Goal: Information Seeking & Learning: Compare options

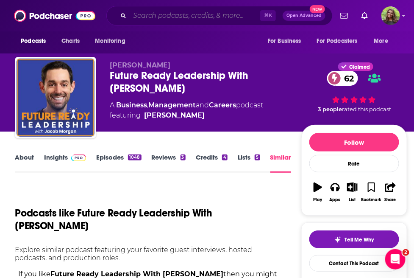
click at [179, 16] on input "Search podcasts, credits, & more..." at bounding box center [195, 16] width 131 height 14
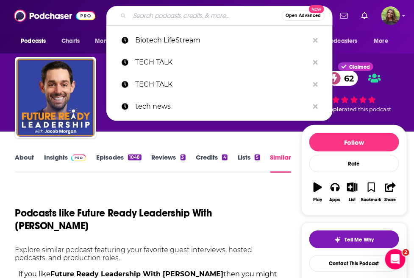
paste input "OnTheStacks with [PERSON_NAME]"
type input "OnTheStacks with [PERSON_NAME]"
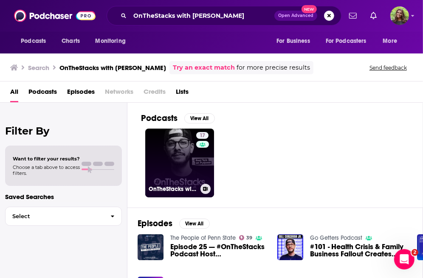
click at [171, 174] on link "17 OnTheStacks with Bill Corcoran Jr." at bounding box center [179, 163] width 69 height 69
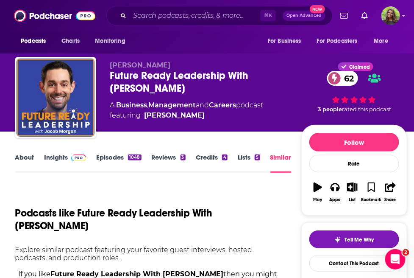
click at [137, 79] on div "Future Ready Leadership With Jacob Morgan 62" at bounding box center [205, 81] width 191 height 25
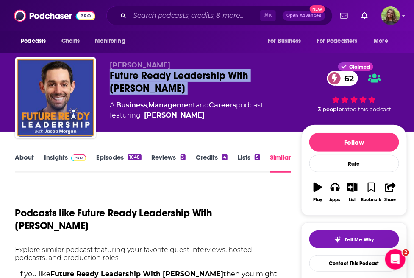
click at [137, 79] on div "Future Ready Leadership With Jacob Morgan 62" at bounding box center [205, 81] width 191 height 25
copy div "Future Ready Leadership With Jacob Morgan 62"
click at [52, 160] on link "Insights" at bounding box center [65, 163] width 42 height 20
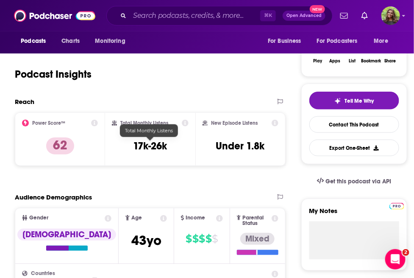
scroll to position [90, 0]
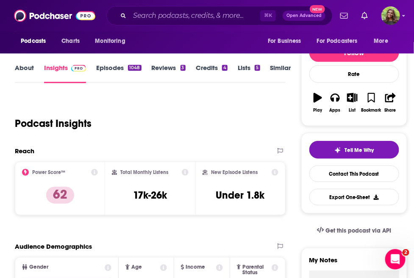
click at [279, 71] on link "Similar" at bounding box center [281, 74] width 21 height 20
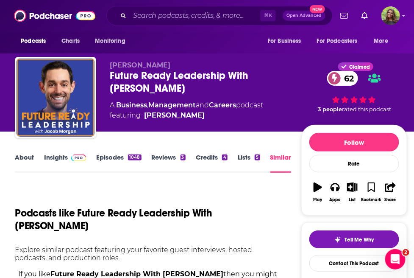
scroll to position [96, 0]
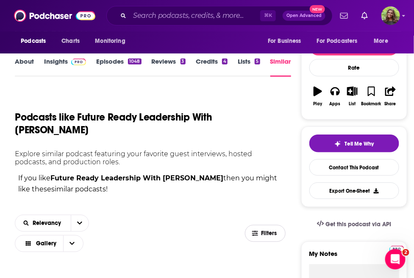
click at [259, 230] on span "Filters" at bounding box center [266, 233] width 40 height 6
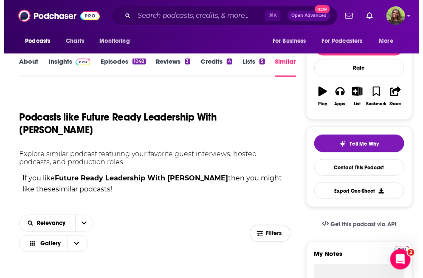
scroll to position [0, 0]
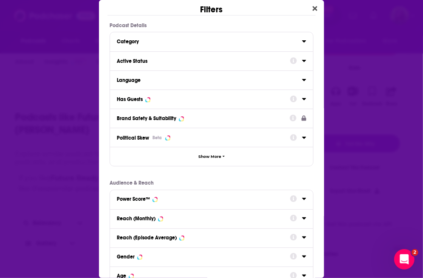
click at [154, 62] on div "Active Status" at bounding box center [201, 61] width 168 height 6
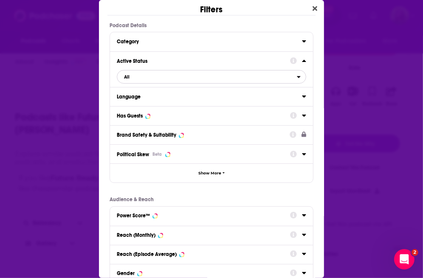
click at [169, 81] on span "All" at bounding box center [206, 76] width 179 height 11
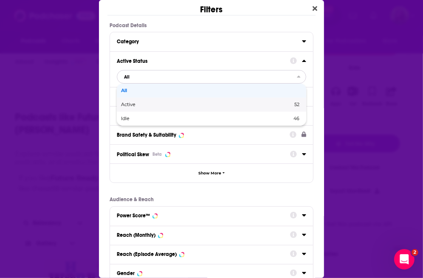
click at [150, 107] on div "Active 52" at bounding box center [211, 105] width 189 height 14
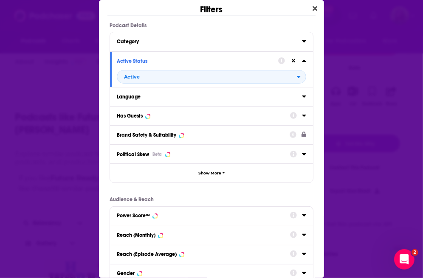
drag, startPoint x: 142, startPoint y: 113, endPoint x: 152, endPoint y: 120, distance: 12.2
click at [142, 113] on div "Has Guests" at bounding box center [130, 116] width 26 height 6
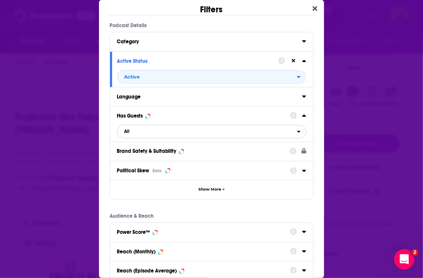
drag, startPoint x: 147, startPoint y: 129, endPoint x: 148, endPoint y: 134, distance: 5.7
click at [147, 129] on span "All" at bounding box center [206, 131] width 179 height 11
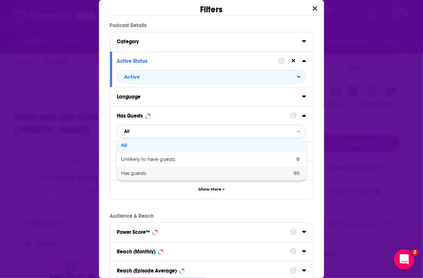
click at [154, 169] on div "Has guests 90" at bounding box center [211, 173] width 189 height 14
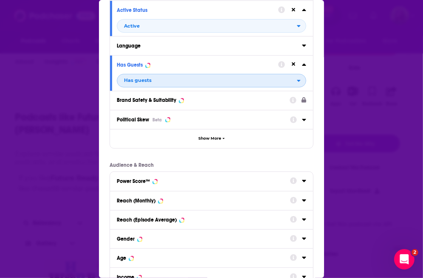
scroll to position [129, 0]
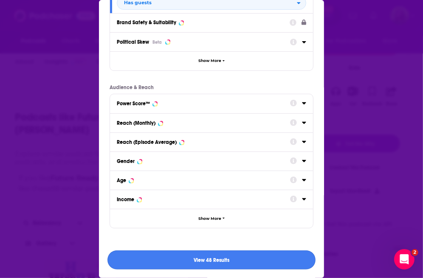
click at [228, 262] on button "View 48 Results" at bounding box center [211, 259] width 208 height 19
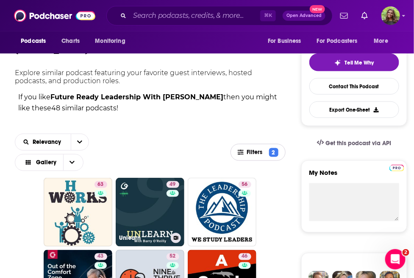
scroll to position [230, 0]
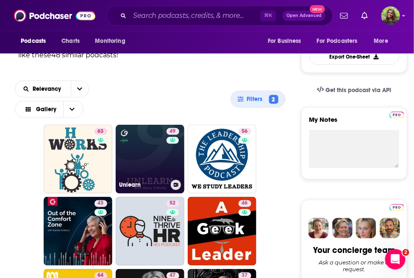
click at [158, 148] on link "49 Unlearn" at bounding box center [150, 159] width 69 height 69
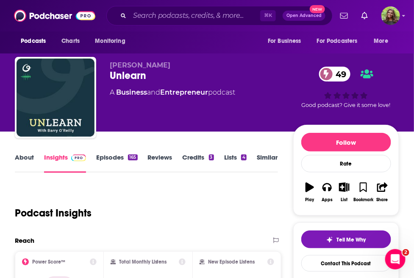
click at [23, 157] on link "About" at bounding box center [24, 163] width 19 height 20
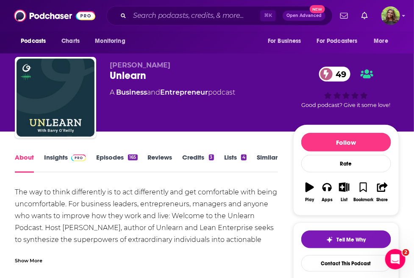
click at [32, 261] on div "Show More" at bounding box center [29, 260] width 28 height 8
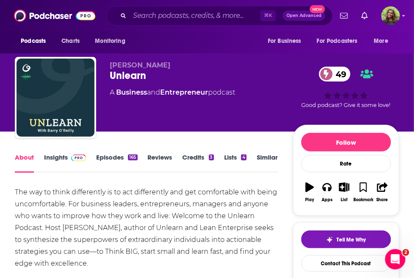
click at [119, 74] on div "Unlearn 49" at bounding box center [202, 75] width 184 height 13
click at [118, 73] on div "Unlearn 49" at bounding box center [202, 75] width 184 height 13
click at [130, 78] on div "Unlearn 49" at bounding box center [202, 75] width 184 height 13
click at [127, 79] on div "Unlearn 49" at bounding box center [202, 75] width 184 height 13
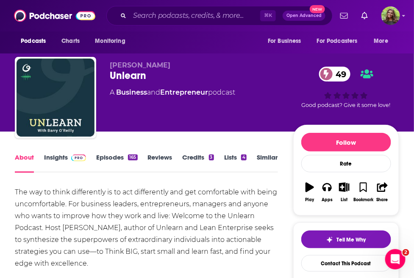
click at [126, 79] on div "Unlearn 49" at bounding box center [202, 75] width 184 height 13
copy h1 "Unlearn"
click at [106, 156] on link "Episodes 165" at bounding box center [116, 163] width 41 height 20
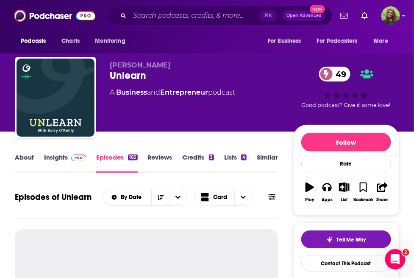
click at [68, 154] on span at bounding box center [77, 157] width 18 height 8
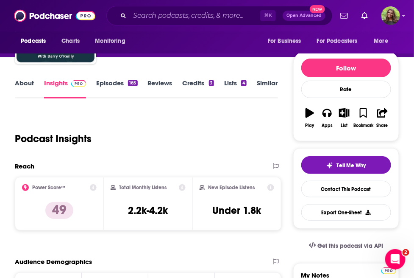
scroll to position [86, 0]
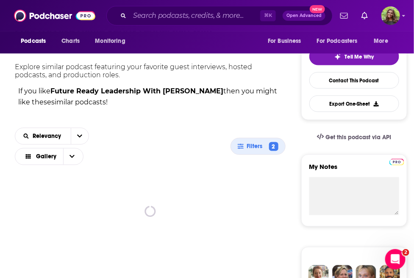
scroll to position [185, 0]
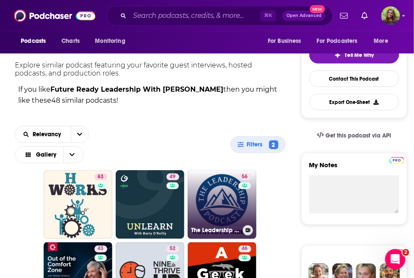
click at [212, 188] on link "56 The Leadership Podcast" at bounding box center [222, 204] width 69 height 69
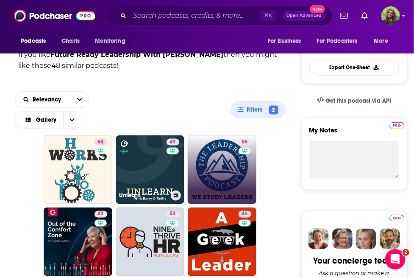
scroll to position [221, 0]
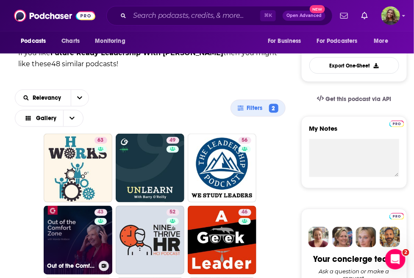
click at [85, 232] on link "43 Out of the Comfort Zone" at bounding box center [78, 240] width 69 height 69
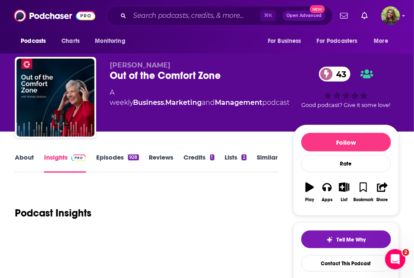
click at [20, 155] on link "About" at bounding box center [24, 163] width 19 height 20
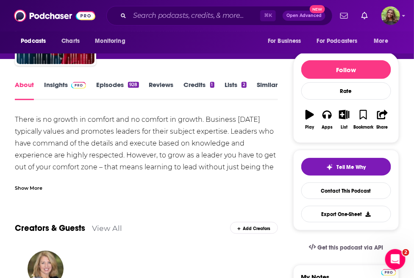
scroll to position [72, 0]
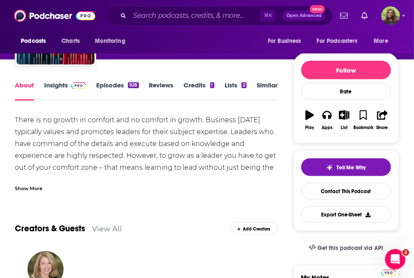
click at [49, 82] on link "Insights" at bounding box center [65, 91] width 42 height 20
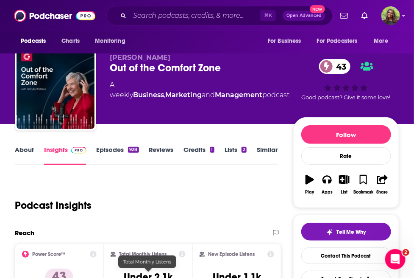
scroll to position [5, 0]
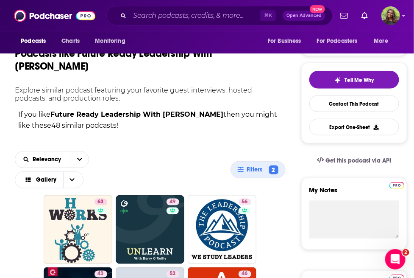
scroll to position [312, 0]
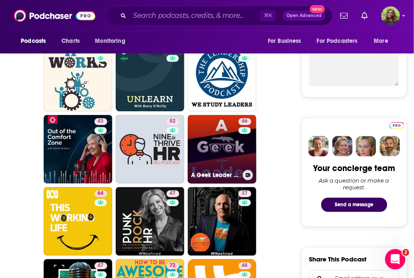
click at [209, 140] on link "46 A Geek Leader Podcast - inspiring technical and creative leaders around the …" at bounding box center [222, 149] width 69 height 69
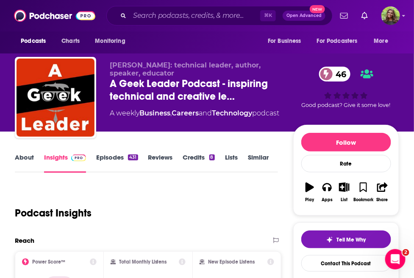
click at [21, 157] on link "About" at bounding box center [24, 163] width 19 height 20
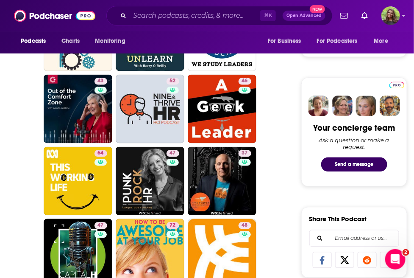
scroll to position [355, 0]
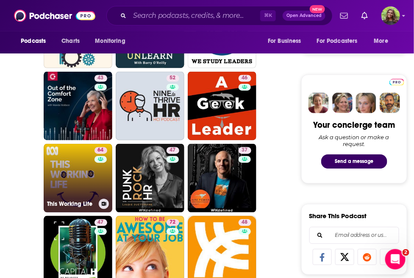
click at [78, 176] on link "64 This Working Life" at bounding box center [78, 178] width 69 height 69
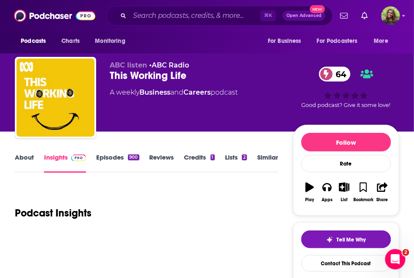
click at [25, 157] on link "About" at bounding box center [24, 163] width 19 height 20
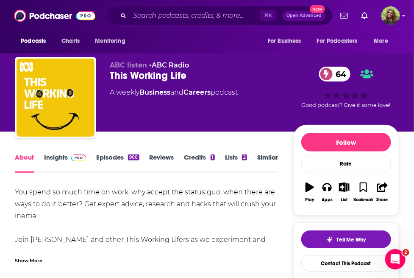
click at [25, 260] on div "Show More" at bounding box center [29, 260] width 28 height 8
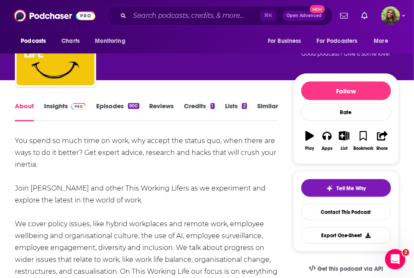
scroll to position [52, 0]
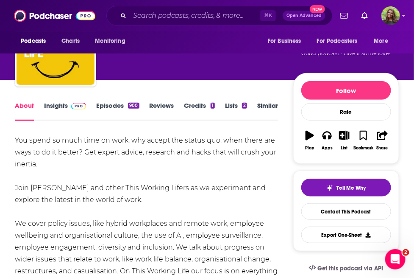
click at [55, 109] on link "Insights" at bounding box center [65, 111] width 42 height 20
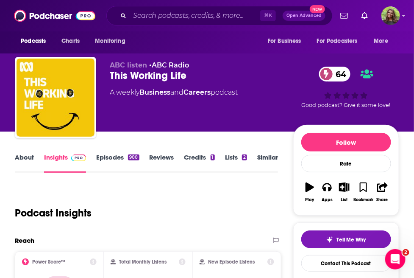
click at [116, 158] on link "Episodes 900" at bounding box center [117, 163] width 43 height 20
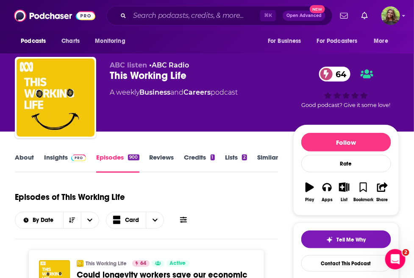
click at [54, 160] on link "Insights" at bounding box center [65, 163] width 42 height 20
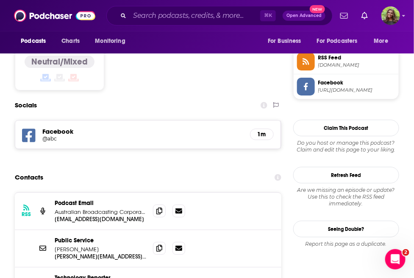
scroll to position [692, 0]
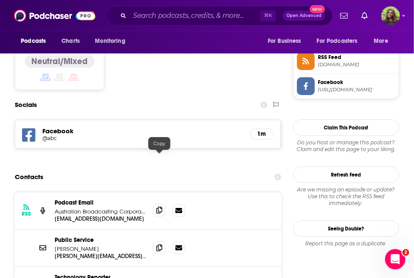
click at [160, 207] on icon at bounding box center [160, 210] width 6 height 7
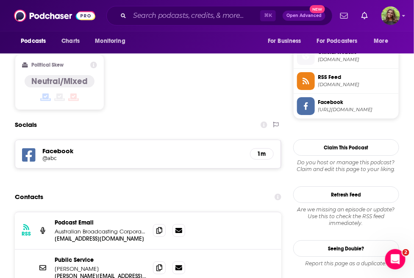
scroll to position [654, 0]
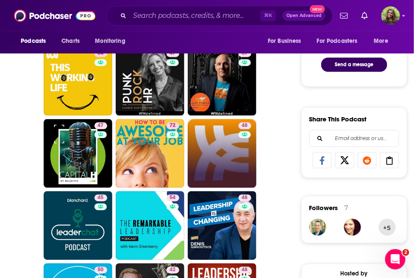
scroll to position [456, 0]
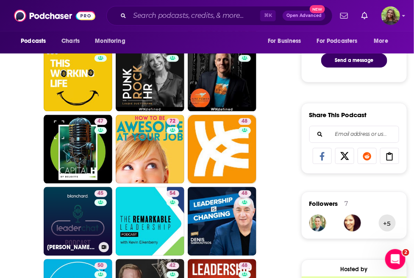
click at [81, 208] on link "45 Blanchard LeaderChat" at bounding box center [78, 221] width 69 height 69
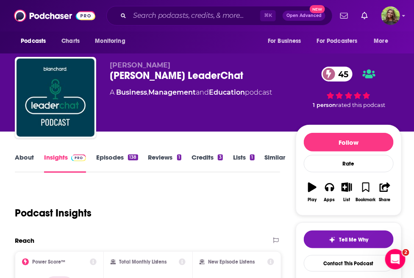
click at [26, 157] on link "About" at bounding box center [24, 163] width 19 height 20
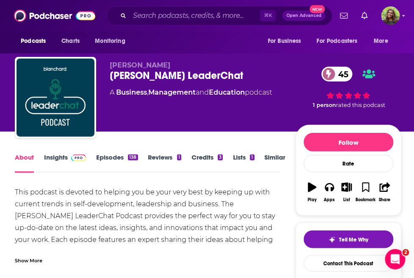
click at [57, 160] on link "Insights" at bounding box center [65, 163] width 42 height 20
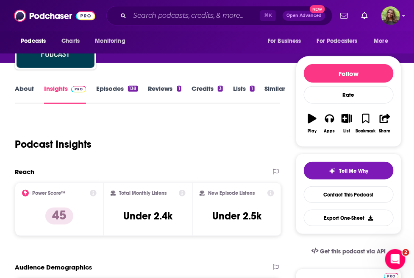
scroll to position [98, 0]
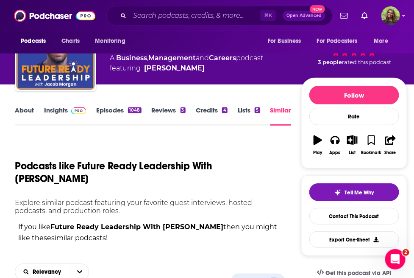
scroll to position [102, 0]
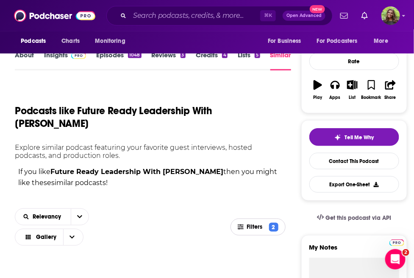
click at [257, 224] on span "Filters" at bounding box center [256, 227] width 19 height 6
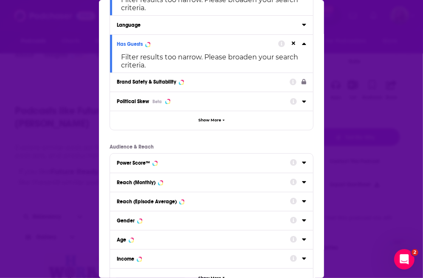
scroll to position [76, 0]
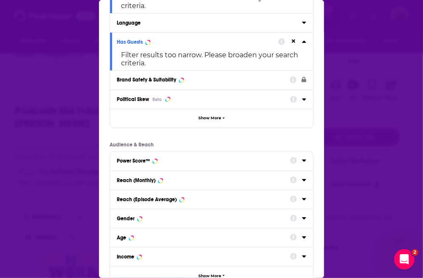
click at [189, 182] on div "Reach (Monthly)" at bounding box center [201, 180] width 168 height 6
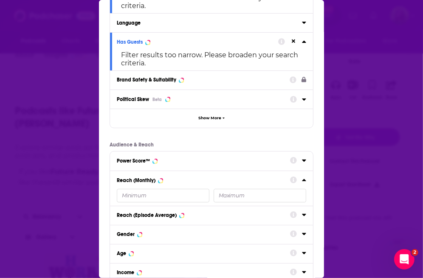
click at [193, 195] on input "Dialog" at bounding box center [163, 196] width 92 height 14
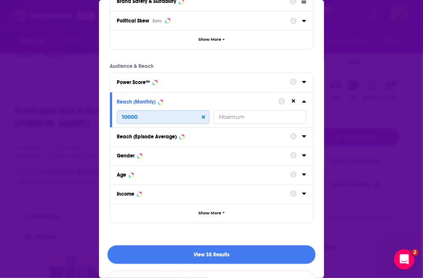
scroll to position [155, 0]
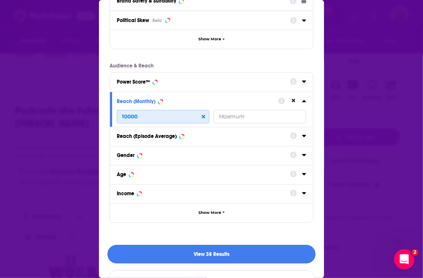
type input "10000"
click at [235, 252] on button "View 38 Results" at bounding box center [211, 254] width 208 height 19
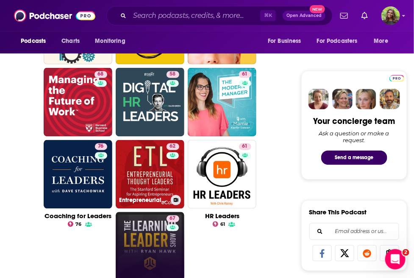
scroll to position [361, 0]
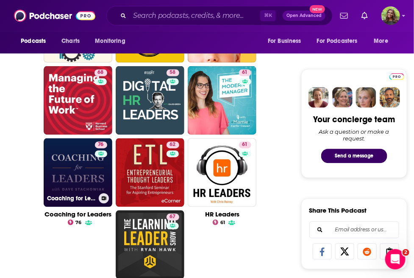
click at [81, 169] on link "76 Coaching for Leaders" at bounding box center [78, 172] width 69 height 69
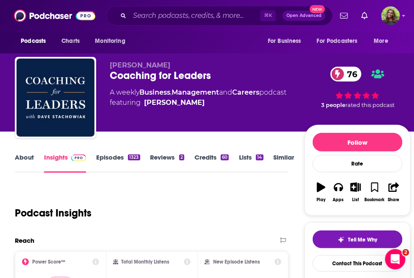
click at [25, 153] on link "About" at bounding box center [24, 163] width 19 height 20
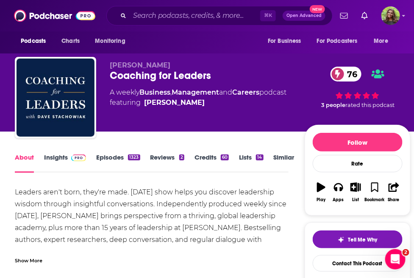
click at [118, 161] on link "Episodes 1323" at bounding box center [118, 163] width 44 height 20
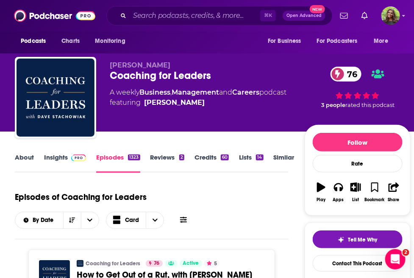
click at [49, 160] on link "Insights" at bounding box center [65, 163] width 42 height 20
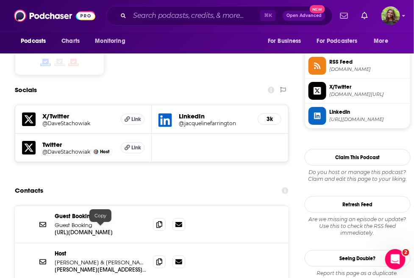
scroll to position [688, 0]
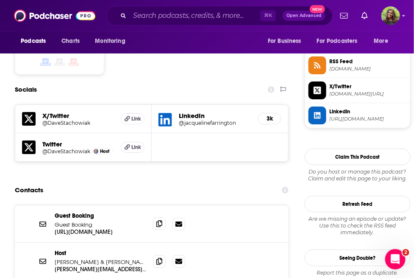
click at [155, 217] on span at bounding box center [159, 223] width 13 height 13
click at [156, 217] on span at bounding box center [159, 223] width 13 height 13
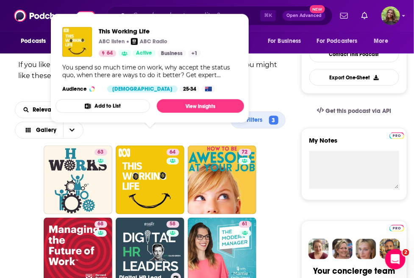
scroll to position [306, 0]
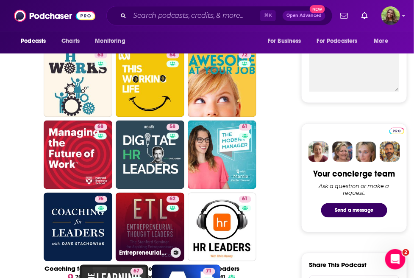
click at [161, 214] on link "62 Entrepreneurial Thought Leaders (ETL)" at bounding box center [150, 227] width 69 height 69
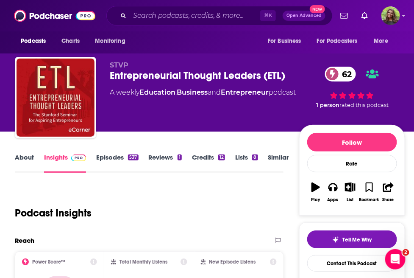
click at [23, 157] on link "About" at bounding box center [24, 163] width 19 height 20
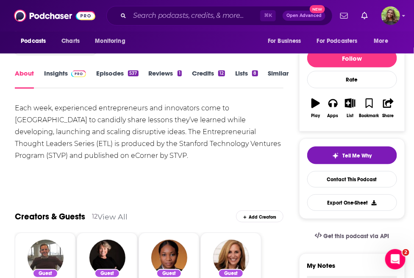
scroll to position [86, 0]
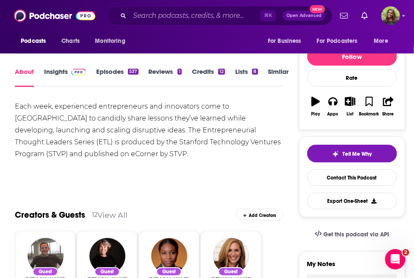
click at [60, 75] on link "Insights" at bounding box center [65, 77] width 42 height 20
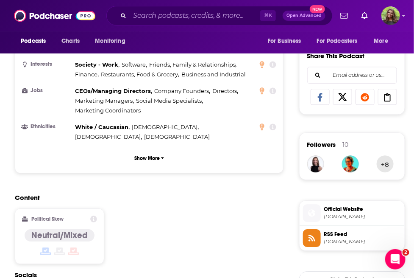
scroll to position [638, 0]
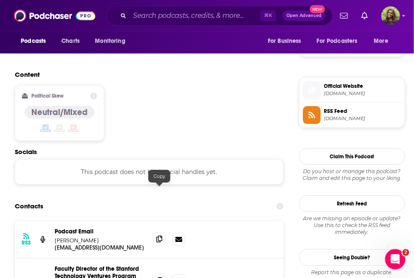
click at [160, 232] on span at bounding box center [159, 238] width 13 height 13
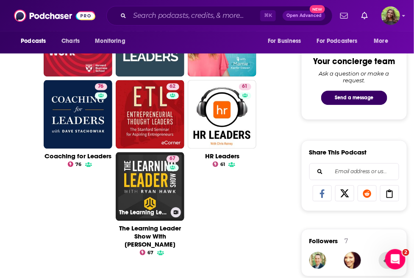
scroll to position [433, 0]
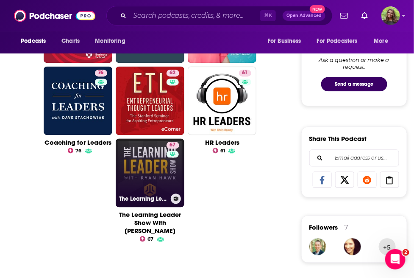
click at [155, 170] on link "67 The Learning Leader Show With Ryan Hawk" at bounding box center [150, 172] width 69 height 69
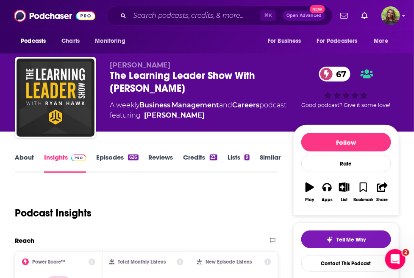
click at [26, 156] on link "About" at bounding box center [24, 163] width 19 height 20
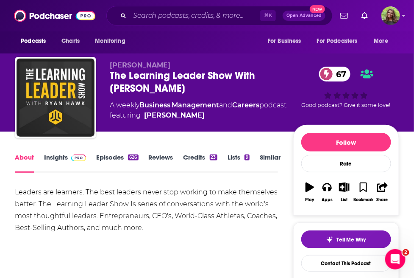
click at [269, 156] on link "Similar" at bounding box center [270, 163] width 21 height 20
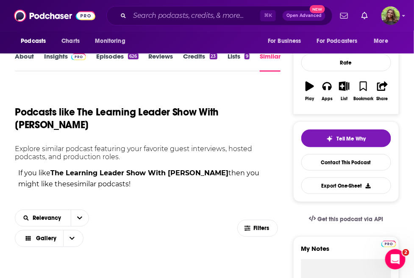
scroll to position [199, 0]
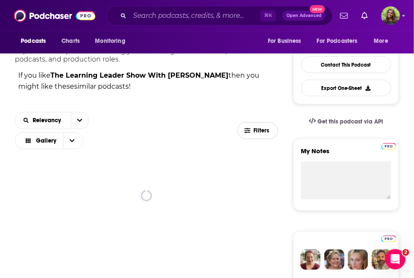
click at [252, 128] on span "Filters" at bounding box center [258, 131] width 40 height 6
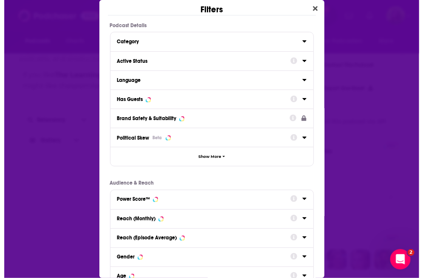
scroll to position [0, 0]
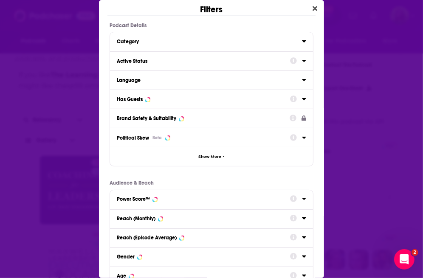
click at [142, 59] on div "Active Status" at bounding box center [201, 61] width 168 height 6
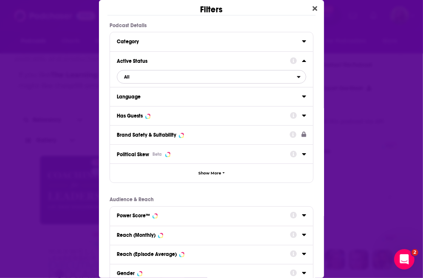
click at [174, 78] on span "All" at bounding box center [206, 76] width 179 height 11
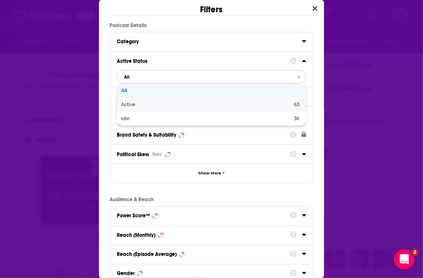
click at [162, 103] on span "Active" at bounding box center [167, 104] width 92 height 5
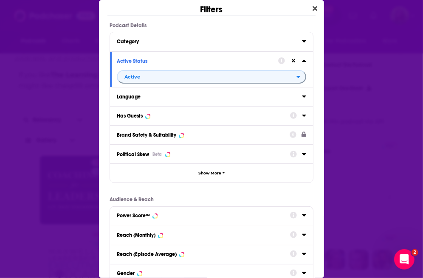
click at [153, 118] on div "Has Guests" at bounding box center [201, 116] width 168 height 6
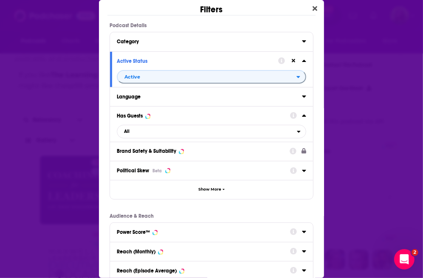
click at [157, 138] on h2 "All" at bounding box center [211, 132] width 189 height 14
click at [156, 137] on span "All" at bounding box center [206, 131] width 179 height 11
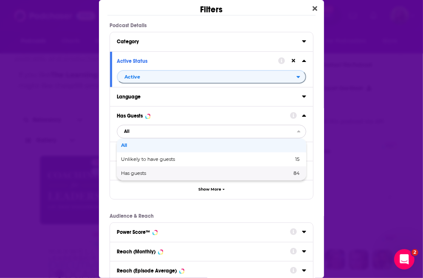
click at [154, 173] on span "Has guests" at bounding box center [170, 173] width 98 height 5
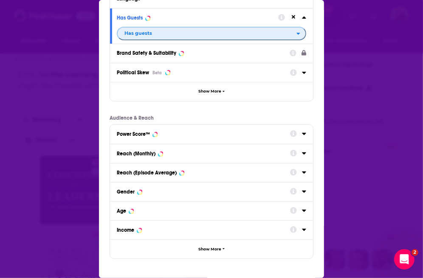
scroll to position [102, 0]
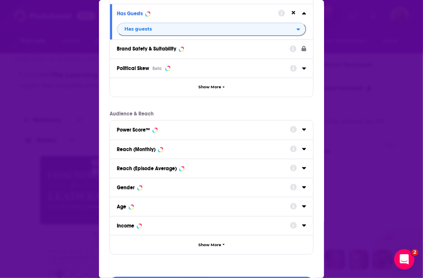
drag, startPoint x: 151, startPoint y: 150, endPoint x: 156, endPoint y: 154, distance: 6.0
click at [151, 150] on div "Reach (Monthly)" at bounding box center [136, 149] width 39 height 6
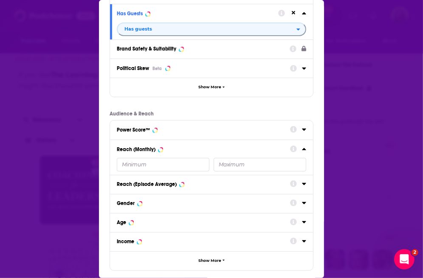
click at [154, 164] on input "Dialog" at bounding box center [163, 165] width 92 height 14
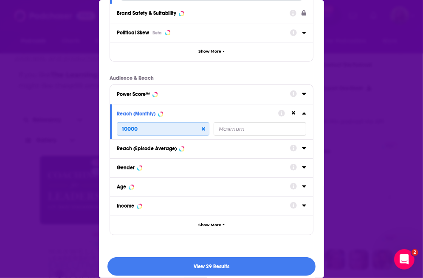
scroll to position [145, 0]
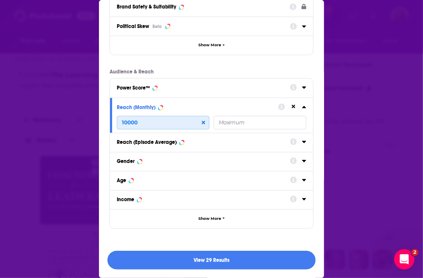
type input "10000"
click at [229, 261] on button "View 29 Results" at bounding box center [211, 260] width 208 height 19
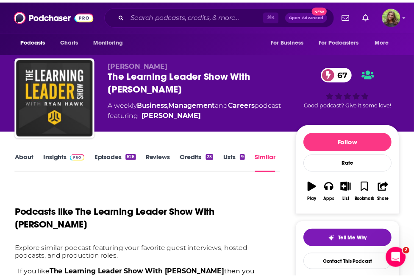
scroll to position [199, 0]
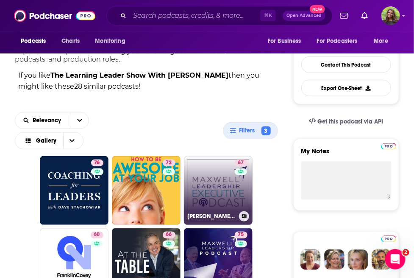
click at [221, 178] on link "67 Maxwell Leadership Executive Podcast" at bounding box center [218, 190] width 69 height 69
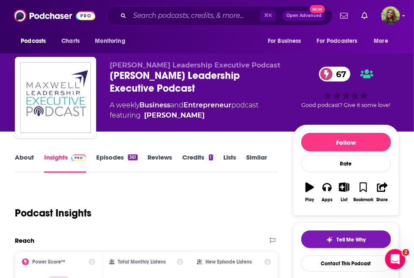
click at [25, 164] on link "About" at bounding box center [24, 163] width 19 height 20
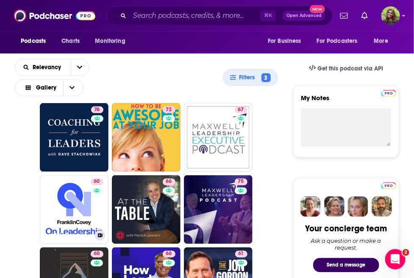
scroll to position [256, 0]
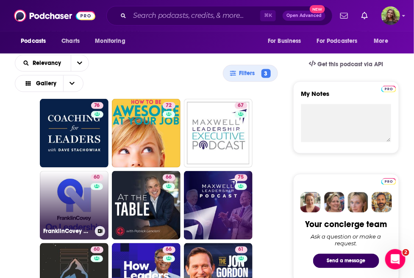
click at [87, 194] on link "60 FranklinCovey On Leadership" at bounding box center [74, 205] width 69 height 69
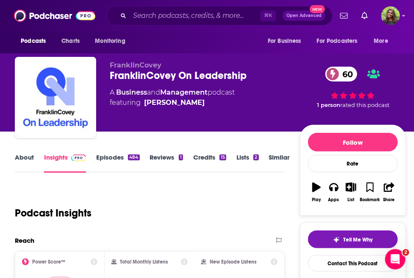
click at [23, 160] on link "About" at bounding box center [24, 163] width 19 height 20
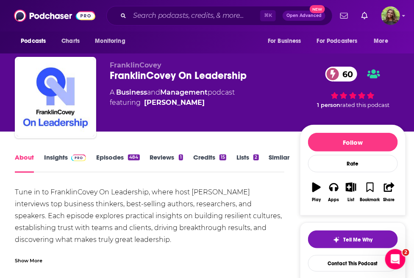
click at [53, 158] on link "Insights" at bounding box center [65, 163] width 42 height 20
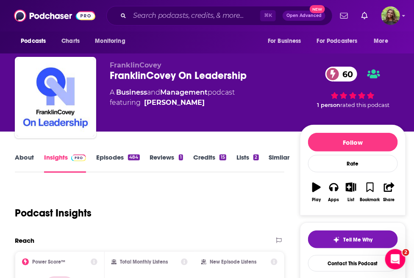
drag, startPoint x: 56, startPoint y: 157, endPoint x: 96, endPoint y: 174, distance: 43.0
click at [56, 157] on link "Insights" at bounding box center [65, 163] width 42 height 20
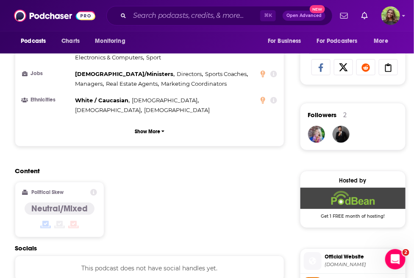
scroll to position [624, 0]
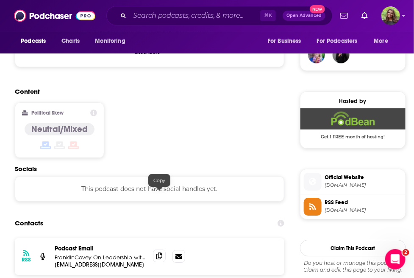
click at [154, 249] on span at bounding box center [159, 255] width 13 height 13
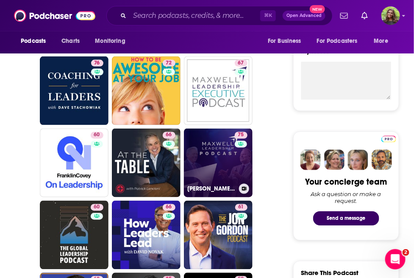
scroll to position [298, 0]
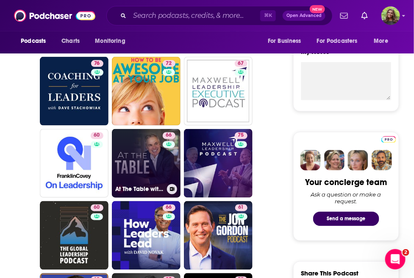
click at [163, 153] on div "66" at bounding box center [170, 158] width 15 height 52
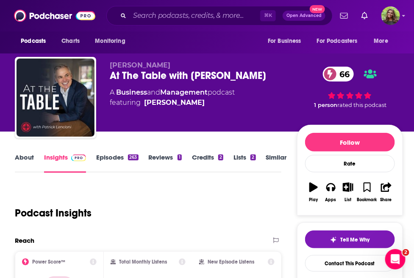
click at [27, 158] on link "About" at bounding box center [24, 163] width 19 height 20
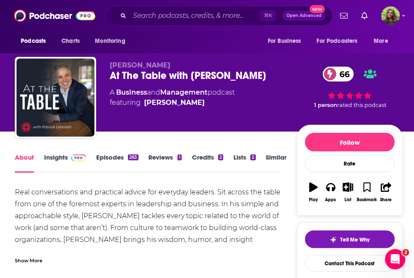
click at [74, 170] on link "Insights" at bounding box center [65, 163] width 42 height 20
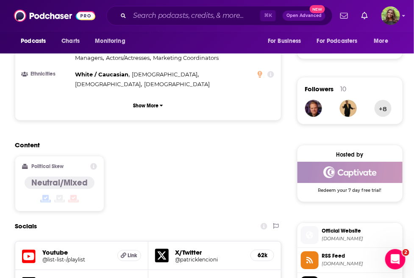
scroll to position [752, 0]
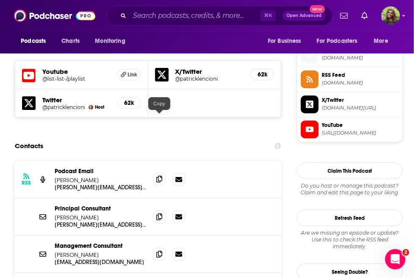
click at [163, 173] on span at bounding box center [159, 179] width 13 height 13
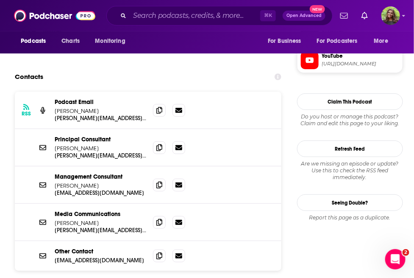
scroll to position [826, 0]
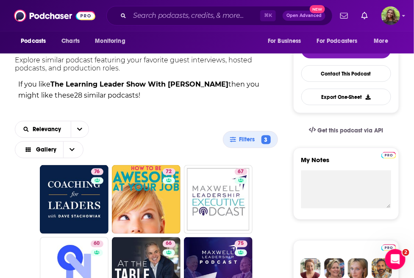
scroll to position [287, 0]
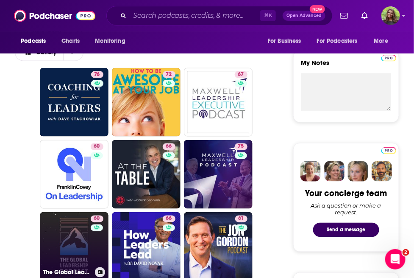
click at [81, 239] on link "60 The Global Leadership Podcast" at bounding box center [74, 246] width 69 height 69
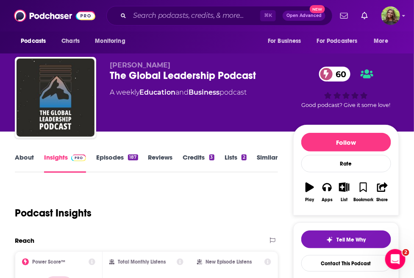
click at [26, 155] on link "About" at bounding box center [24, 163] width 19 height 20
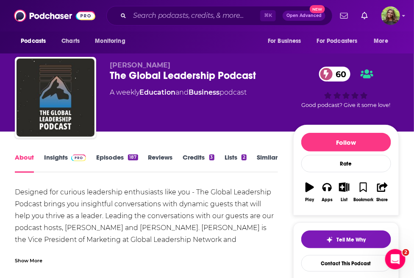
click at [56, 160] on link "Insights" at bounding box center [65, 163] width 42 height 20
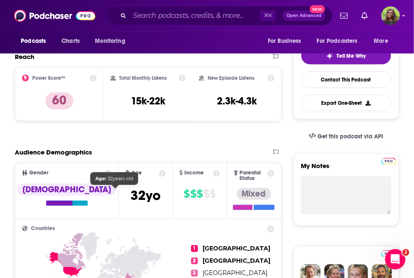
scroll to position [179, 0]
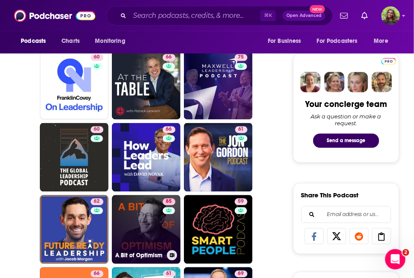
scroll to position [386, 0]
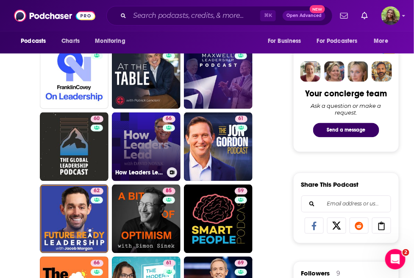
click at [145, 120] on link "66 How Leaders Lead with David Novak" at bounding box center [146, 146] width 69 height 69
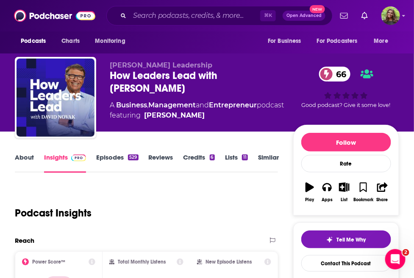
click at [31, 160] on link "About" at bounding box center [24, 163] width 19 height 20
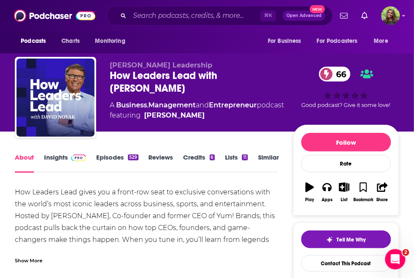
click at [104, 160] on link "Episodes 529" at bounding box center [117, 163] width 42 height 20
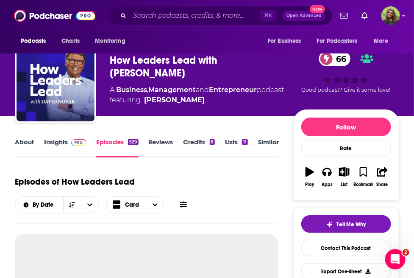
scroll to position [18, 0]
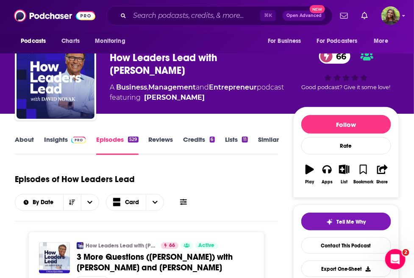
click at [22, 141] on link "About" at bounding box center [24, 145] width 19 height 20
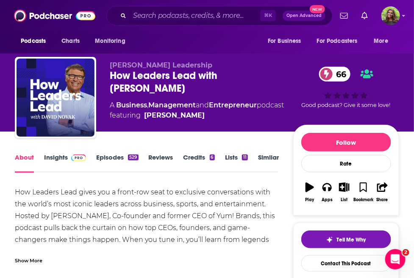
click at [54, 158] on link "Insights" at bounding box center [65, 163] width 42 height 20
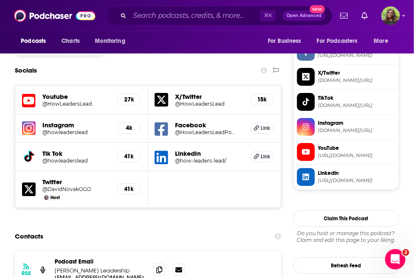
scroll to position [754, 0]
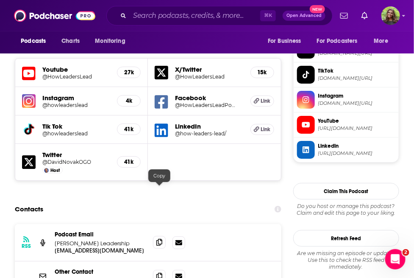
click at [158, 239] on icon at bounding box center [160, 242] width 6 height 7
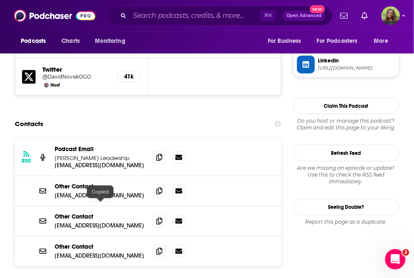
scroll to position [852, 0]
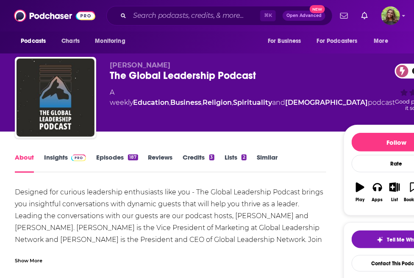
click at [55, 158] on link "Insights" at bounding box center [65, 163] width 42 height 20
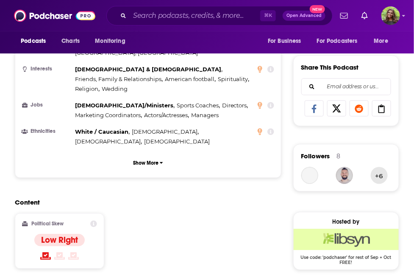
scroll to position [718, 0]
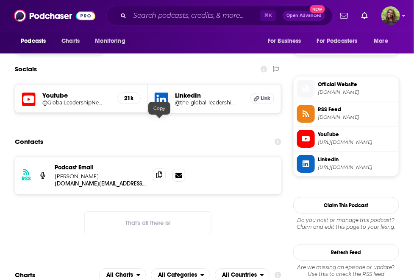
drag, startPoint x: 157, startPoint y: 125, endPoint x: 162, endPoint y: 126, distance: 4.7
click at [157, 171] on icon at bounding box center [160, 174] width 6 height 7
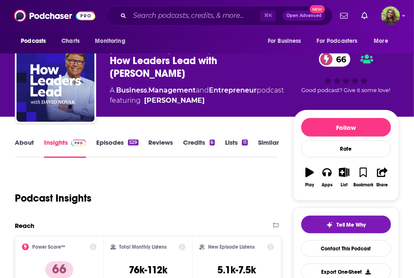
scroll to position [47, 0]
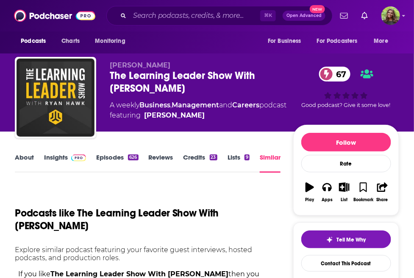
drag, startPoint x: 154, startPoint y: 202, endPoint x: 166, endPoint y: 195, distance: 13.9
click at [157, 201] on div "Podcasts like The Learning Leader Show With Ryan Hawk" at bounding box center [146, 214] width 263 height 56
click at [167, 194] on div "Podcasts like The Learning Leader Show With Ryan Hawk" at bounding box center [146, 214] width 263 height 56
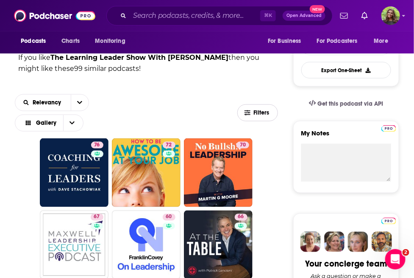
click at [247, 110] on icon "button" at bounding box center [248, 113] width 6 height 6
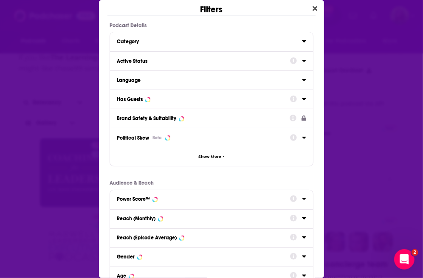
click at [173, 97] on div "Has Guests" at bounding box center [201, 99] width 168 height 6
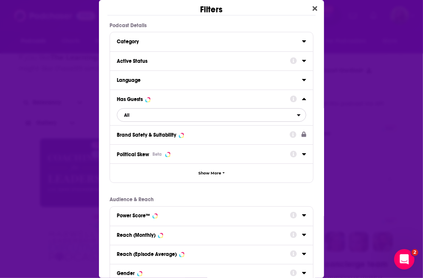
click at [171, 113] on span "All" at bounding box center [206, 114] width 179 height 11
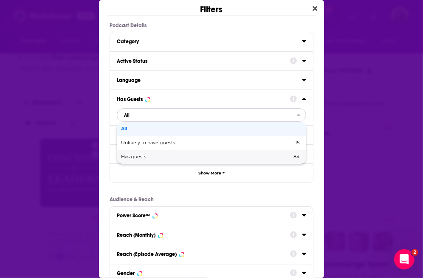
click at [172, 155] on span "Has guests" at bounding box center [170, 156] width 98 height 5
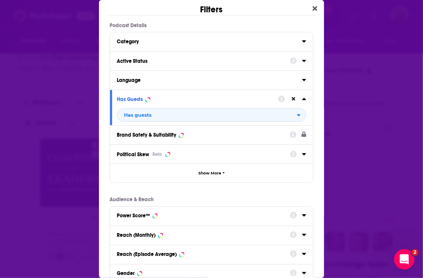
click at [157, 63] on div "Active Status" at bounding box center [201, 61] width 168 height 6
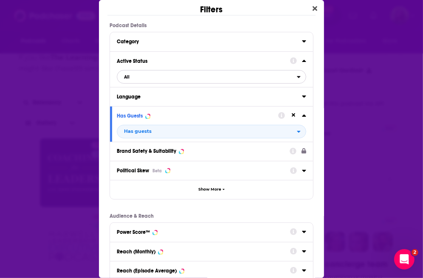
click at [165, 80] on span "All" at bounding box center [206, 76] width 179 height 11
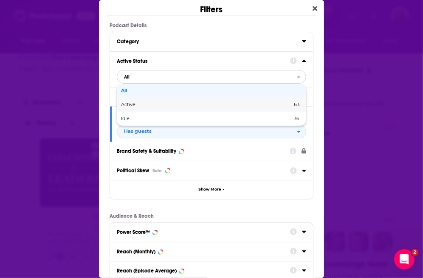
click at [159, 104] on span "Active" at bounding box center [167, 104] width 92 height 5
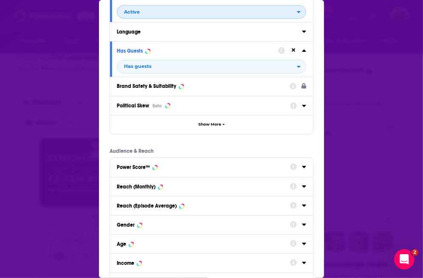
scroll to position [72, 0]
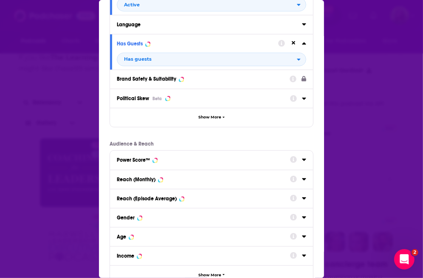
click at [168, 182] on div "Reach (Monthly)" at bounding box center [201, 179] width 168 height 6
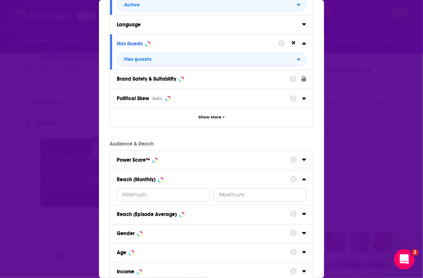
click at [161, 193] on input "Dialog" at bounding box center [163, 195] width 92 height 14
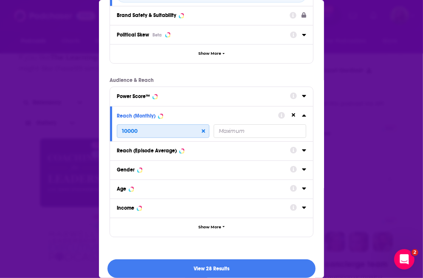
scroll to position [145, 0]
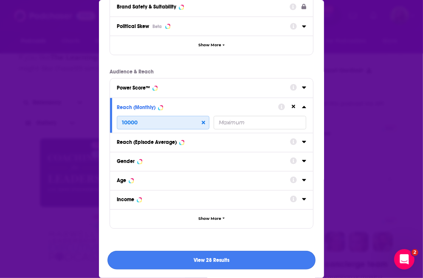
type input "10000"
click at [200, 263] on button "View 28 Results" at bounding box center [211, 260] width 208 height 19
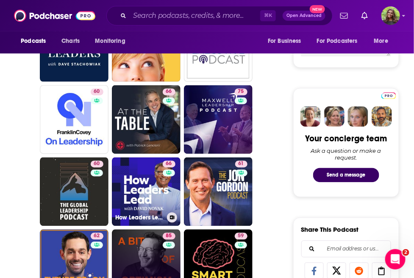
scroll to position [381, 0]
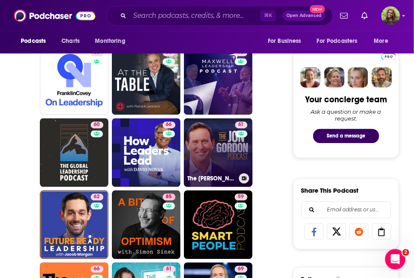
click at [215, 148] on link "61 The Jon Gordon Podcast" at bounding box center [218, 152] width 69 height 69
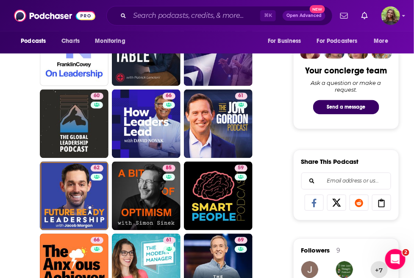
scroll to position [410, 0]
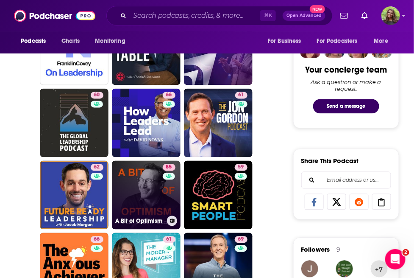
click at [147, 187] on link "85 A Bit of Optimism" at bounding box center [146, 195] width 69 height 69
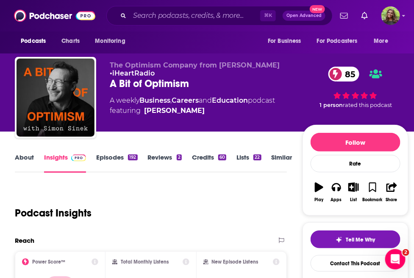
click at [22, 157] on link "About" at bounding box center [24, 163] width 19 height 20
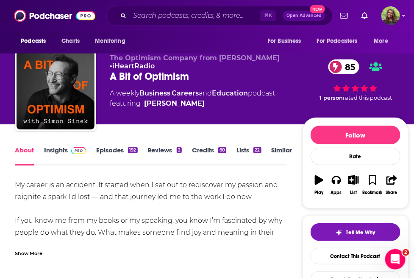
scroll to position [16, 0]
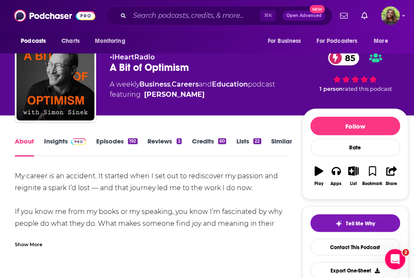
click at [28, 243] on div "Show More" at bounding box center [29, 244] width 28 height 8
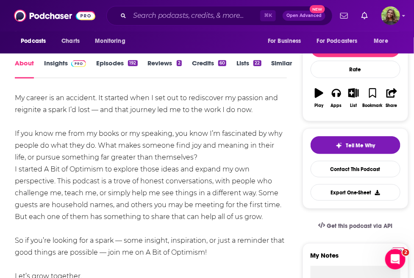
scroll to position [95, 0]
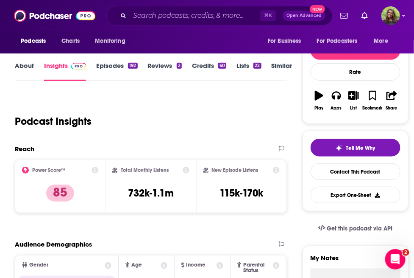
scroll to position [17, 0]
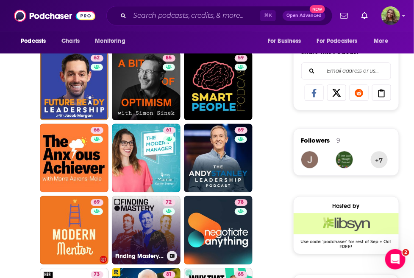
scroll to position [514, 0]
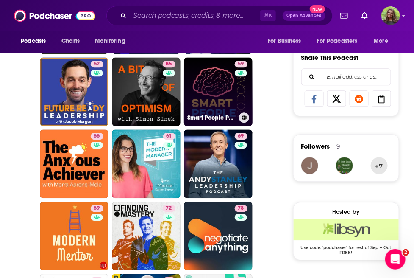
click at [195, 81] on link "59 Smart People Podcast" at bounding box center [218, 91] width 69 height 69
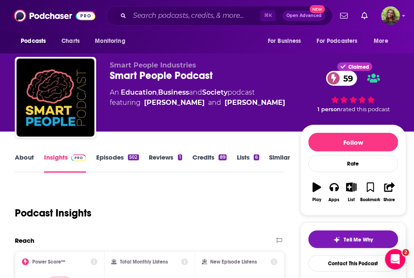
click at [22, 160] on link "About" at bounding box center [24, 163] width 19 height 20
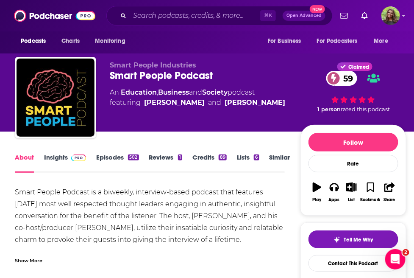
click at [57, 163] on link "Insights" at bounding box center [65, 163] width 42 height 20
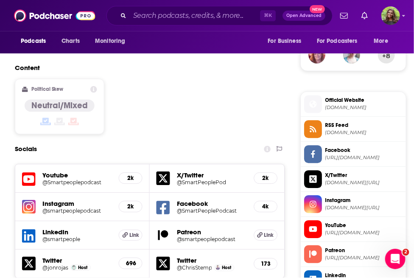
scroll to position [768, 0]
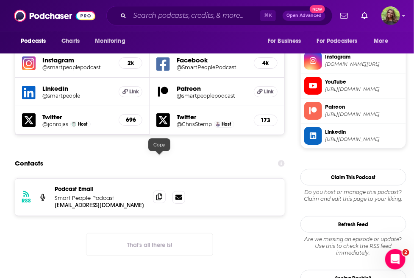
click at [157, 193] on icon at bounding box center [160, 196] width 6 height 7
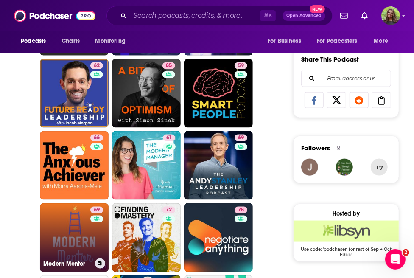
scroll to position [556, 0]
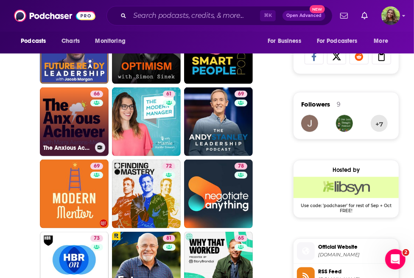
click at [73, 101] on link "66 The Anxious Achiever" at bounding box center [74, 121] width 69 height 69
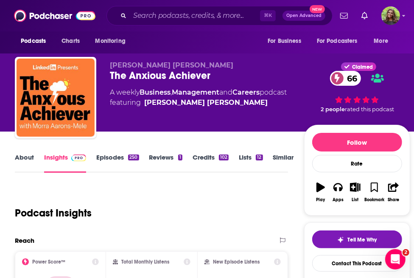
click at [24, 153] on link "About" at bounding box center [24, 163] width 19 height 20
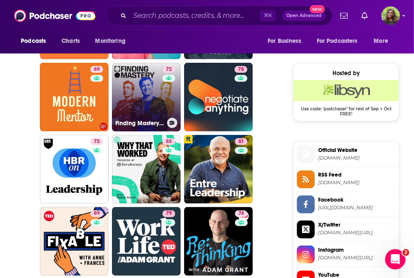
scroll to position [689, 0]
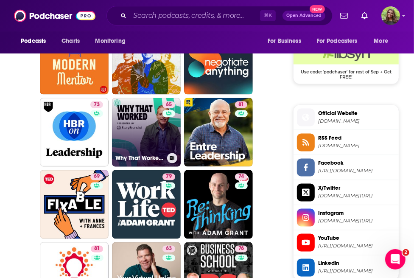
click at [146, 128] on link "65 Why That Worked – Presented by StoryBrand.ai" at bounding box center [146, 132] width 69 height 69
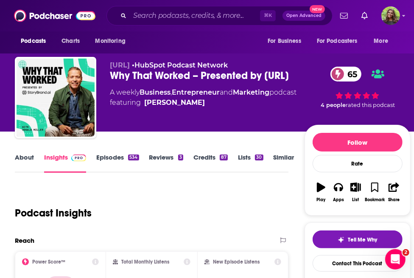
click at [25, 157] on link "About" at bounding box center [24, 163] width 19 height 20
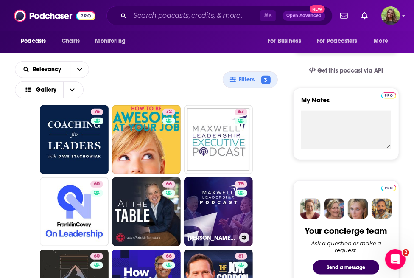
scroll to position [255, 0]
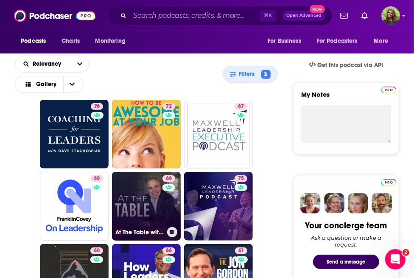
click at [157, 191] on link "66 At The Table with Patrick Lencioni" at bounding box center [146, 206] width 69 height 69
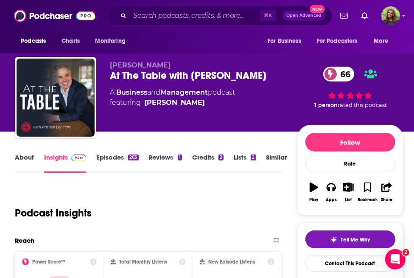
click at [272, 160] on link "Similar" at bounding box center [276, 163] width 21 height 20
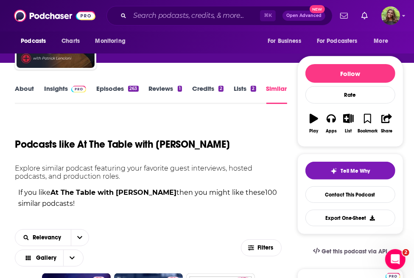
scroll to position [85, 0]
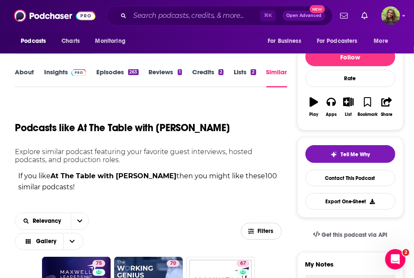
click at [258, 228] on span "Filters" at bounding box center [266, 231] width 17 height 6
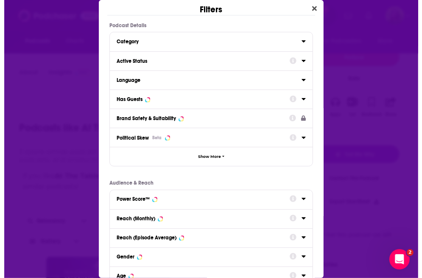
scroll to position [0, 0]
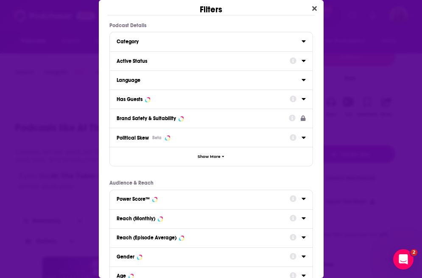
drag, startPoint x: 153, startPoint y: 70, endPoint x: 137, endPoint y: 58, distance: 19.4
click at [153, 70] on div "Language" at bounding box center [211, 79] width 203 height 19
drag, startPoint x: 138, startPoint y: 56, endPoint x: 148, endPoint y: 63, distance: 12.1
click at [138, 56] on button "Active Status" at bounding box center [203, 60] width 173 height 11
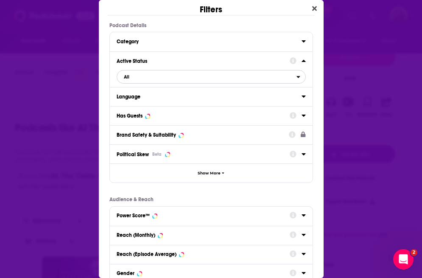
click at [151, 77] on span "All" at bounding box center [206, 76] width 179 height 11
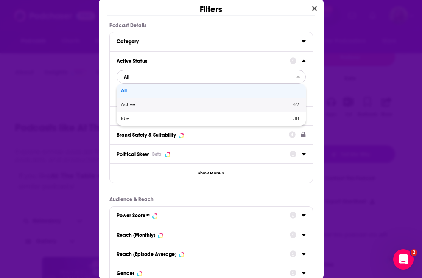
click at [156, 101] on div "Active 62" at bounding box center [211, 105] width 189 height 14
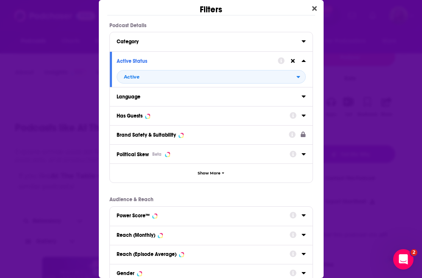
click at [156, 119] on button "Has Guests" at bounding box center [203, 115] width 173 height 11
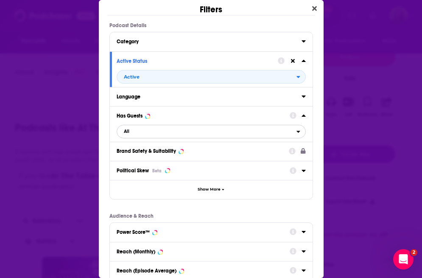
click at [161, 132] on span "All" at bounding box center [206, 131] width 179 height 11
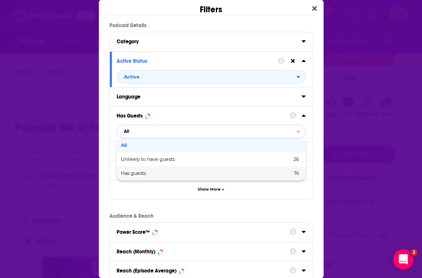
click at [159, 168] on div "Has guests 74" at bounding box center [211, 173] width 189 height 14
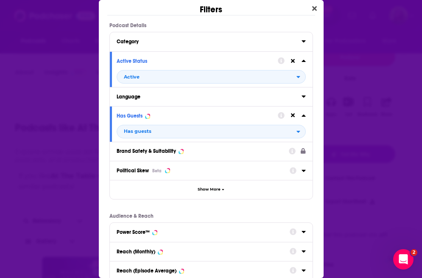
click at [168, 250] on div "Reach (Monthly)" at bounding box center [201, 252] width 168 height 6
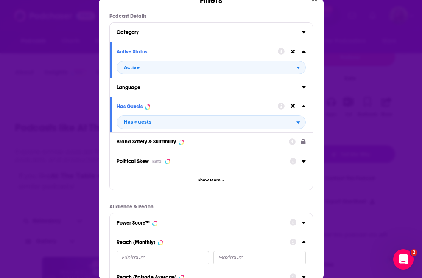
scroll to position [18, 0]
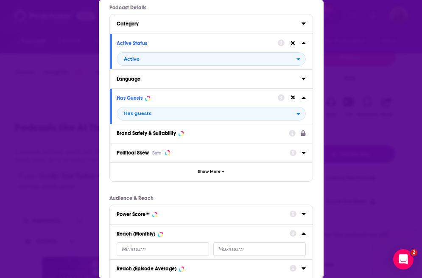
click at [160, 247] on input "Dialog" at bounding box center [163, 249] width 92 height 14
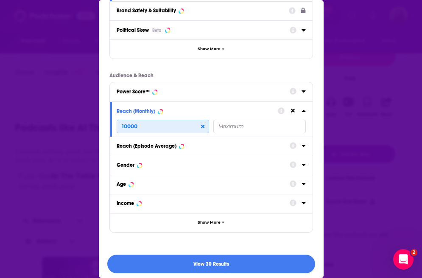
scroll to position [145, 0]
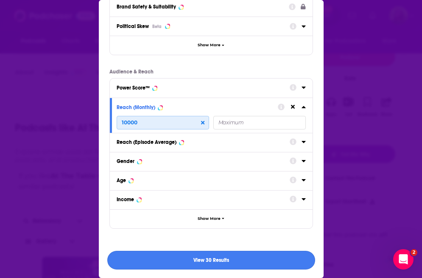
type input "10000"
click at [223, 262] on button "View 30 Results" at bounding box center [211, 260] width 208 height 19
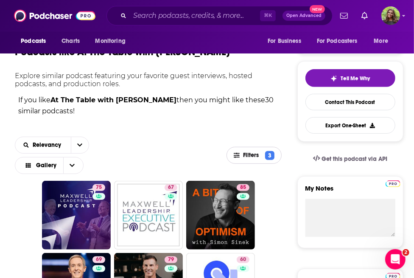
scroll to position [246, 0]
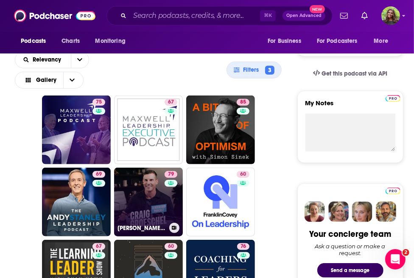
click at [157, 211] on link "79 Craig Groeschel Leadership Podcast" at bounding box center [148, 202] width 69 height 69
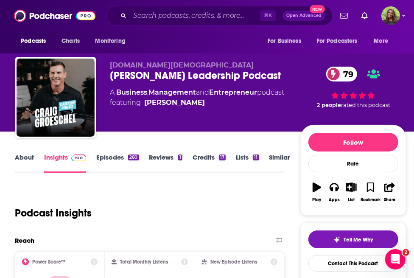
click at [26, 157] on link "About" at bounding box center [24, 163] width 19 height 20
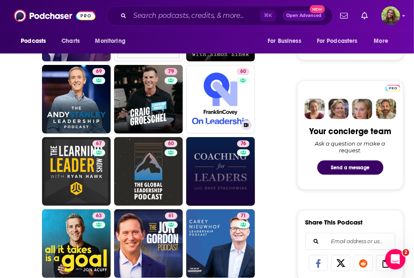
scroll to position [364, 0]
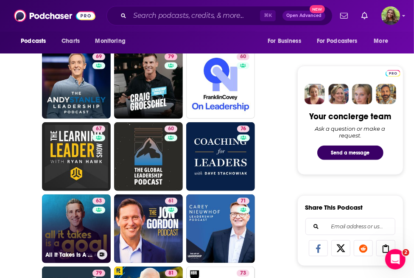
click at [79, 226] on link "63 All It Takes Is A Goal" at bounding box center [76, 228] width 69 height 69
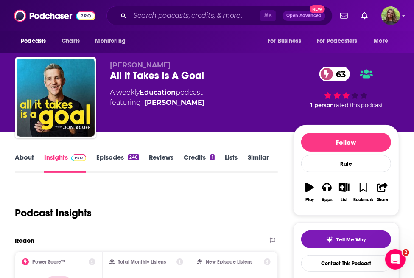
click at [27, 164] on link "About" at bounding box center [24, 163] width 19 height 20
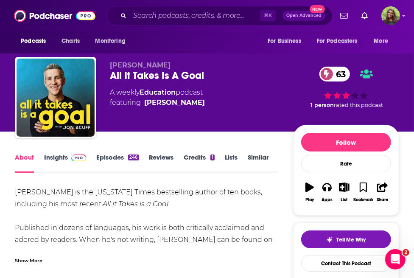
click at [33, 261] on div "Show More" at bounding box center [29, 260] width 28 height 8
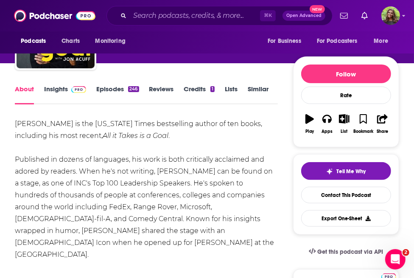
scroll to position [113, 0]
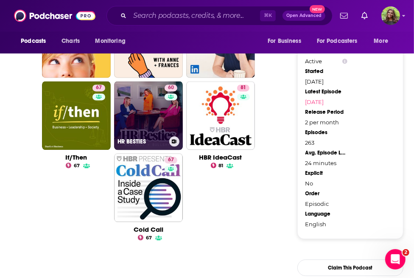
scroll to position [911, 0]
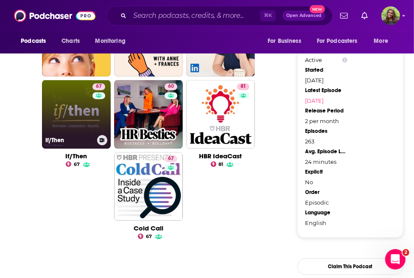
click at [78, 121] on link "67 If/Then" at bounding box center [76, 114] width 69 height 69
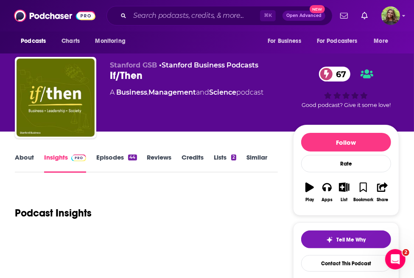
click at [25, 156] on link "About" at bounding box center [24, 163] width 19 height 20
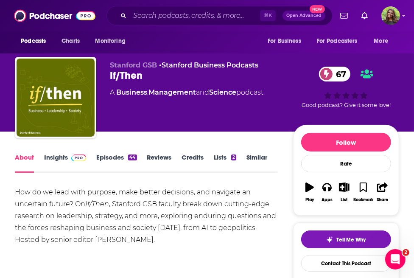
click at [104, 159] on link "Episodes 44" at bounding box center [116, 163] width 40 height 20
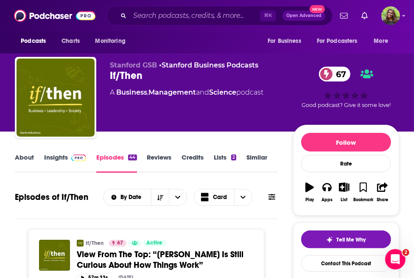
click at [57, 163] on link "Insights" at bounding box center [65, 163] width 42 height 20
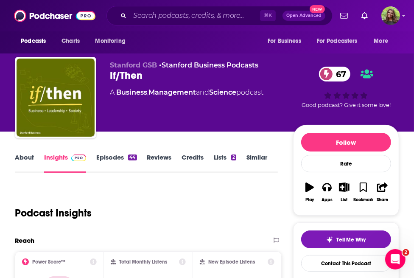
click at [113, 154] on link "Episodes 44" at bounding box center [116, 163] width 40 height 20
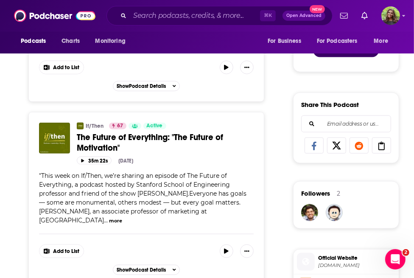
scroll to position [555, 0]
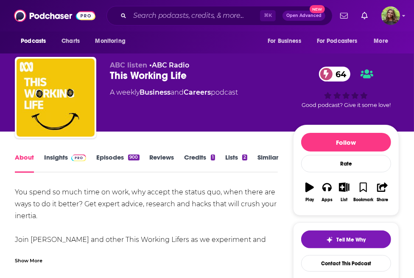
click at [131, 79] on div "This Working Life 64" at bounding box center [201, 75] width 183 height 13
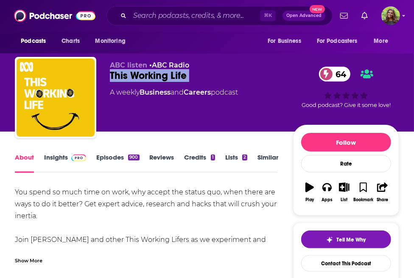
click at [132, 78] on div "This Working Life 64" at bounding box center [201, 75] width 183 height 13
copy div "This Working Life 64"
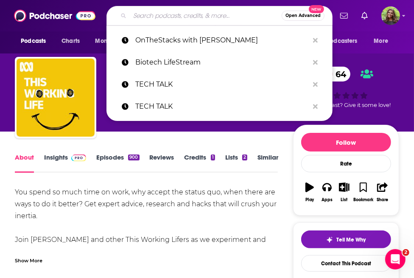
drag, startPoint x: 171, startPoint y: 18, endPoint x: 190, endPoint y: 20, distance: 18.4
click at [171, 18] on input "Search podcasts, credits, & more..." at bounding box center [206, 16] width 152 height 14
paste input "Innovation Answered:"
type input "Innovation Answered:"
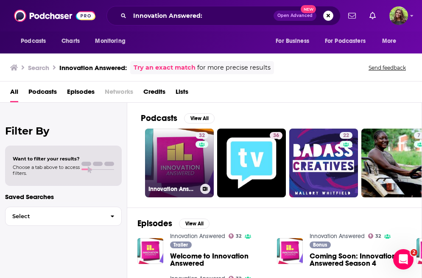
click at [179, 174] on link "32 Innovation Answered" at bounding box center [179, 163] width 69 height 69
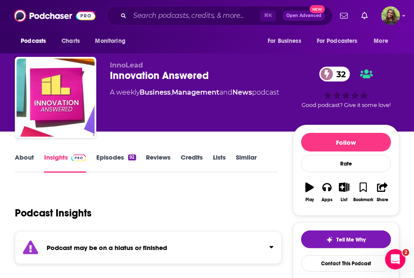
click at [31, 160] on link "About" at bounding box center [24, 163] width 19 height 20
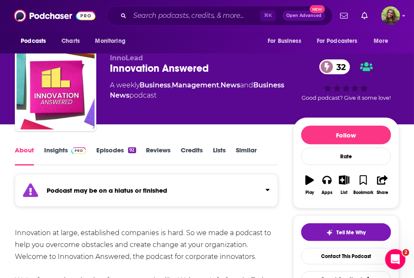
scroll to position [48, 0]
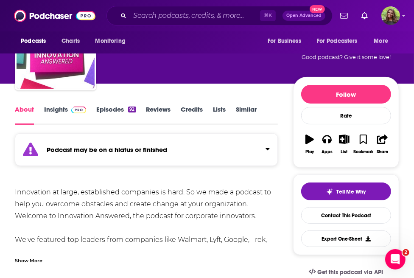
click at [105, 110] on link "Episodes 92" at bounding box center [115, 115] width 39 height 20
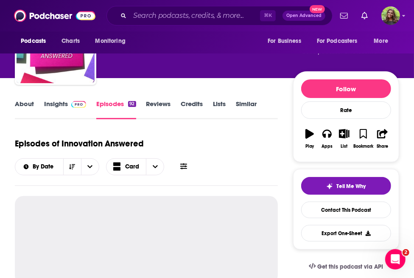
scroll to position [89, 0]
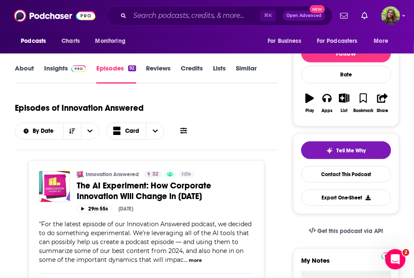
click at [137, 24] on div "⌘ K Open Advanced New" at bounding box center [219, 16] width 226 height 20
click at [146, 19] on input "Search podcasts, credits, & more..." at bounding box center [195, 16] width 130 height 14
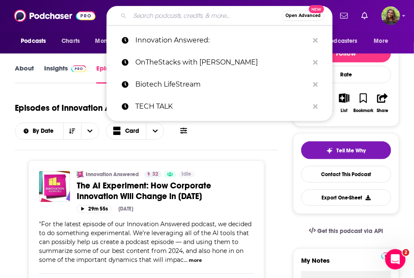
paste input "Technovation"
type input "Technovation"
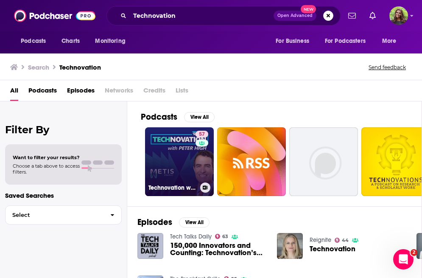
click at [182, 168] on link "57 Technovation with [PERSON_NAME] (CIO, CTO, CDO, CXO Interviews)" at bounding box center [179, 161] width 69 height 69
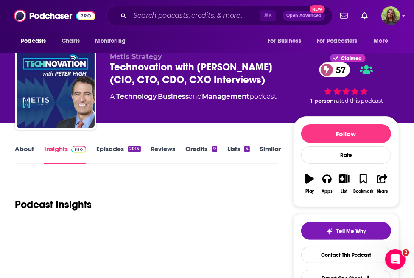
scroll to position [17, 0]
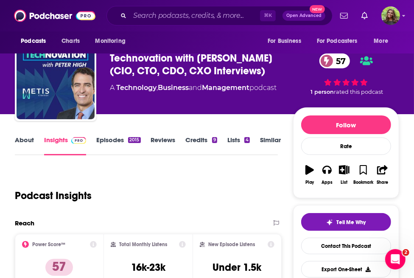
click at [29, 141] on link "About" at bounding box center [24, 146] width 19 height 20
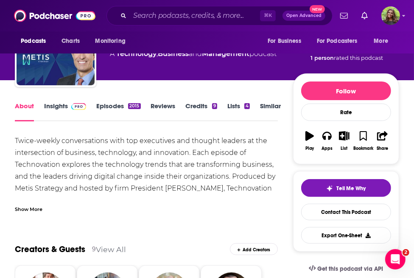
scroll to position [70, 0]
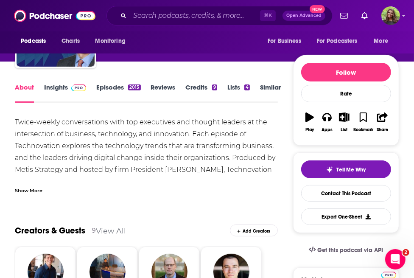
click at [36, 189] on div "Show More" at bounding box center [29, 190] width 28 height 8
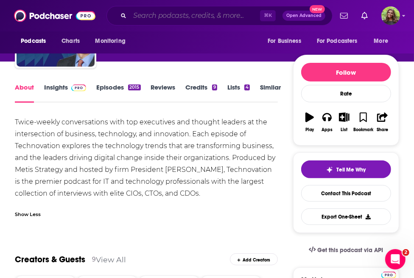
click at [138, 21] on input "Search podcasts, credits, & more..." at bounding box center [195, 16] width 130 height 14
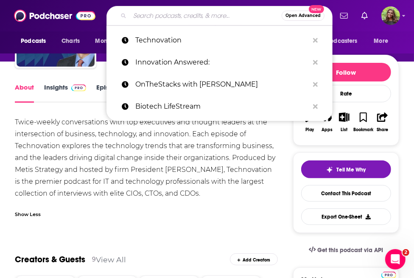
paste input "Culture of Innovation:"
type input "Culture of Innovation:"
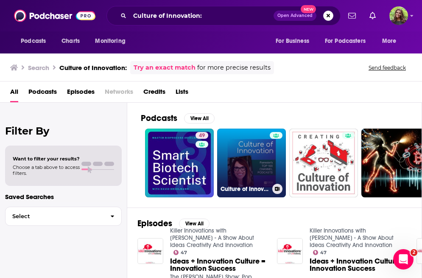
click at [249, 165] on link "Culture of Innovation" at bounding box center [251, 163] width 69 height 69
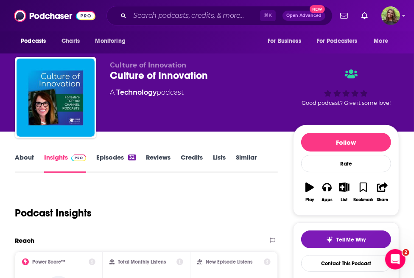
click at [26, 162] on link "About" at bounding box center [24, 163] width 19 height 20
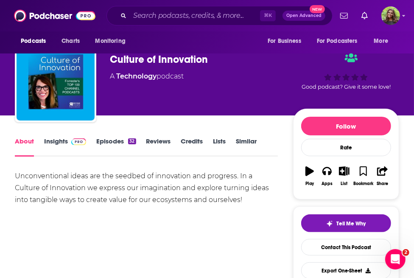
scroll to position [17, 0]
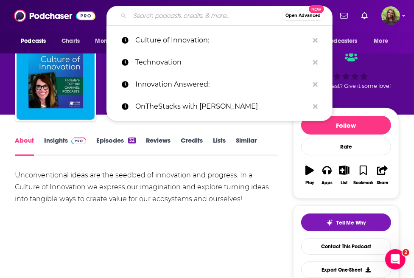
click at [148, 16] on input "Search podcasts, credits, & more..." at bounding box center [206, 16] width 152 height 14
paste input "The Innovative Mindset"
type input "The Innovative Mindset"
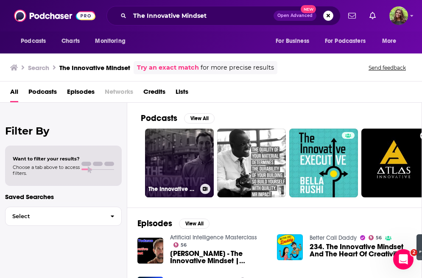
click at [185, 156] on link "The Innovative Mindset with [PERSON_NAME]" at bounding box center [179, 163] width 69 height 69
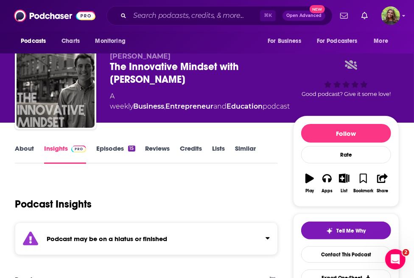
scroll to position [66, 0]
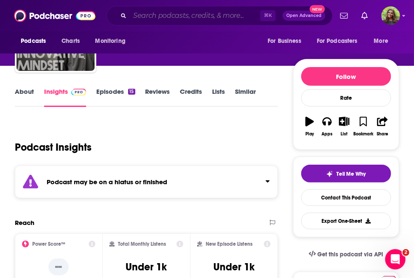
click at [132, 16] on input "Search podcasts, credits, & more..." at bounding box center [195, 16] width 130 height 14
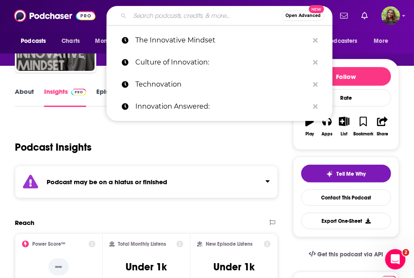
paste input "The Tech Leaders Podcast"
type input "The Tech Leaders Podcast"
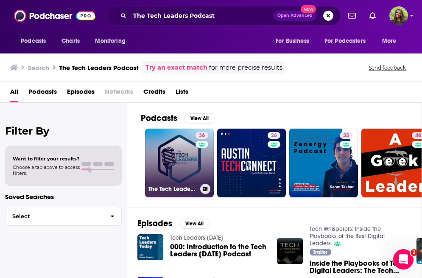
click at [176, 154] on link "36 The Tech Leaders Podcast" at bounding box center [179, 163] width 69 height 69
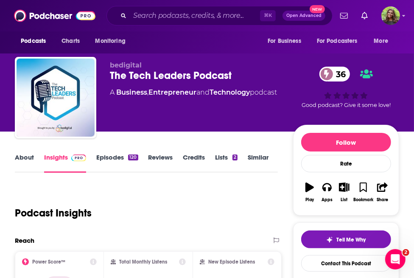
click at [29, 161] on link "About" at bounding box center [24, 163] width 19 height 20
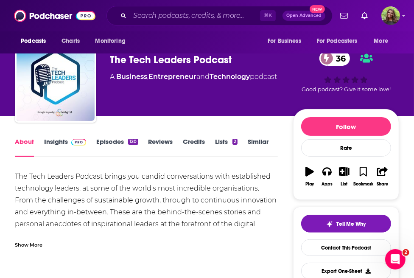
scroll to position [16, 0]
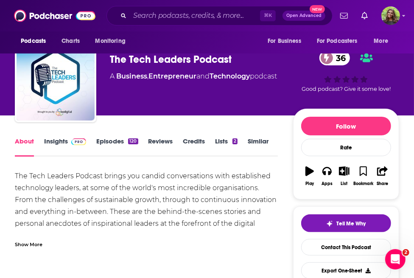
click at [51, 144] on link "Insights" at bounding box center [65, 147] width 42 height 20
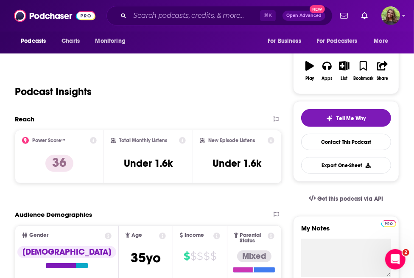
scroll to position [71, 0]
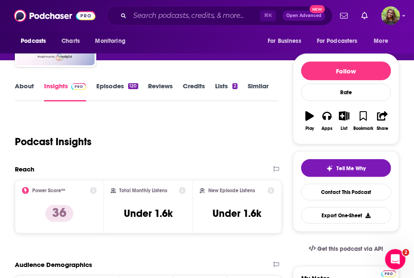
click at [108, 93] on link "Episodes 120" at bounding box center [117, 92] width 42 height 20
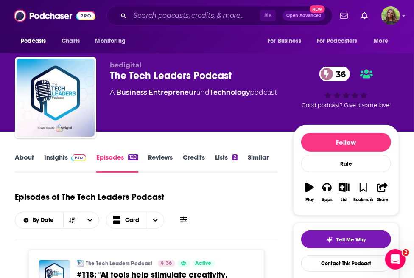
click at [61, 160] on link "Insights" at bounding box center [65, 163] width 42 height 20
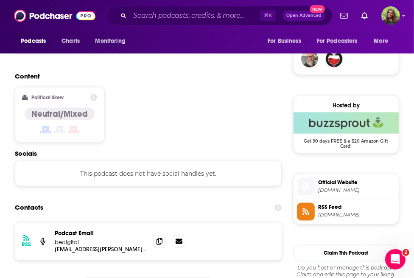
scroll to position [622, 0]
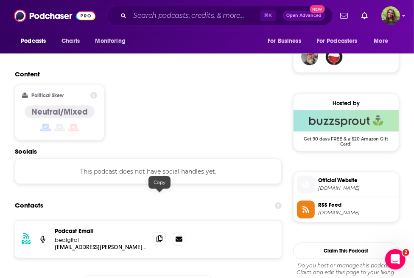
click at [161, 235] on icon at bounding box center [160, 238] width 6 height 7
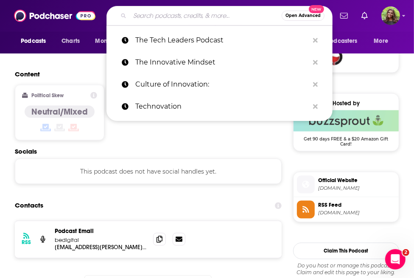
paste input "The Digital Transformation Podcast:"
type input "The Digital Transformation Podcast:"
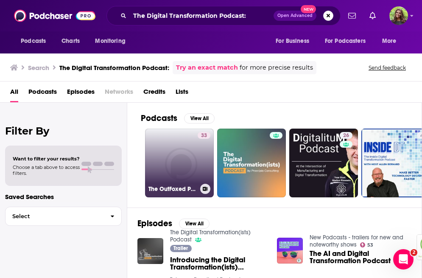
click at [184, 158] on link "33 The OutFoxed Podcast: Demystifying Digital Transformation" at bounding box center [179, 163] width 69 height 69
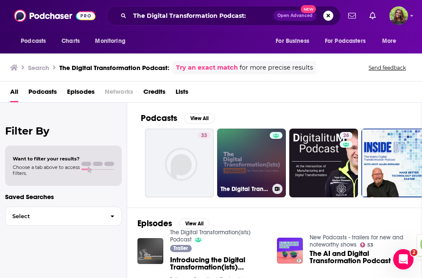
click at [237, 154] on link "The Digital Transformation(ists) Podcast" at bounding box center [251, 163] width 69 height 69
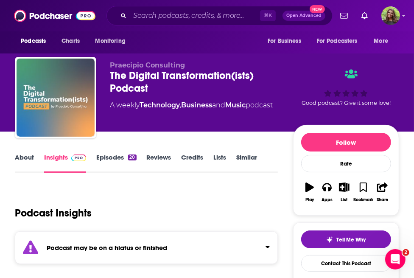
click at [31, 156] on link "About" at bounding box center [24, 163] width 19 height 20
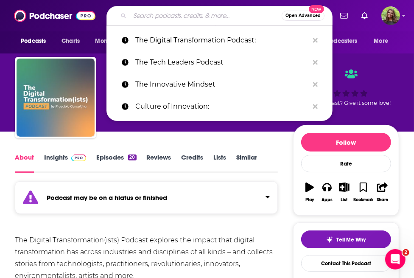
paste input "Modern CTO Podcast"
type input "Modern CTO Podcast"
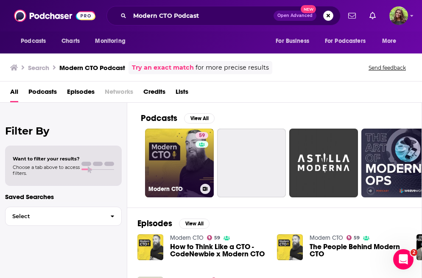
click at [190, 167] on link "59 Modern CTO" at bounding box center [179, 163] width 69 height 69
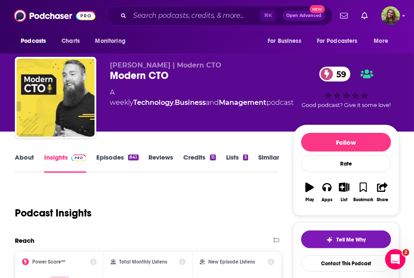
click at [24, 158] on link "About" at bounding box center [24, 163] width 19 height 20
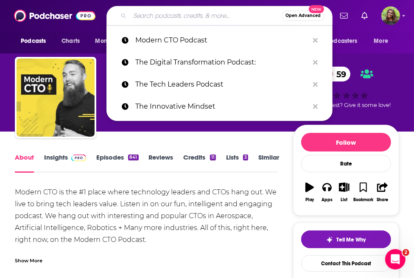
click at [153, 14] on input "Search podcasts, credits, & more..." at bounding box center [206, 16] width 152 height 14
paste input "Unthinkable Tech Podcast"
type input "Unthinkable Tech Podcast"
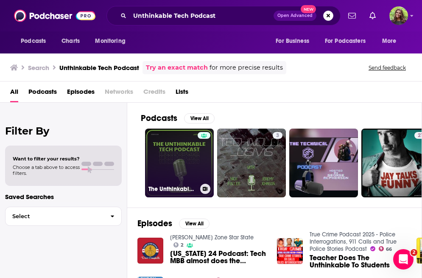
click at [174, 169] on link "The Unthinkable Tech Podcast" at bounding box center [179, 163] width 69 height 69
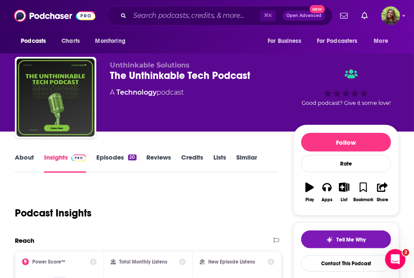
click at [29, 157] on link "About" at bounding box center [24, 163] width 19 height 20
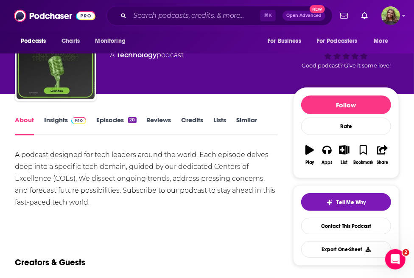
scroll to position [50, 0]
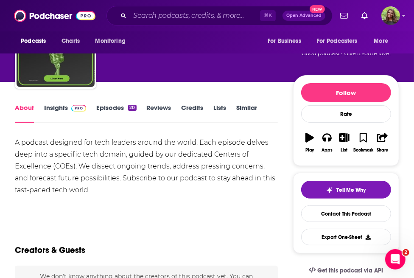
click at [109, 105] on link "Episodes 20" at bounding box center [116, 114] width 40 height 20
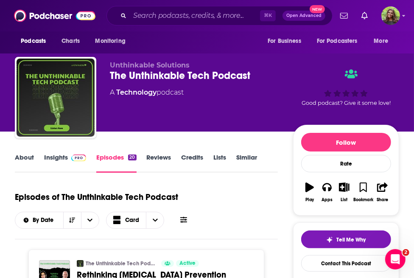
click at [25, 159] on link "About" at bounding box center [24, 163] width 19 height 20
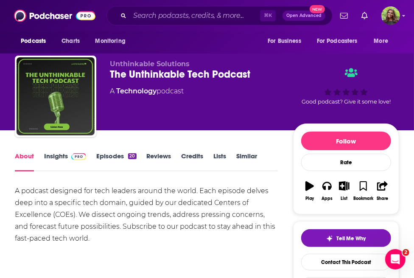
scroll to position [2, 0]
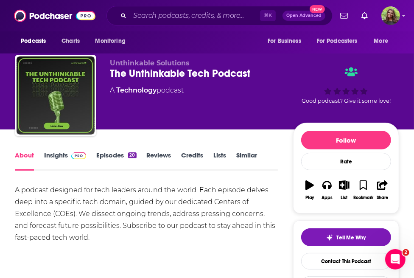
click at [52, 160] on link "Insights" at bounding box center [65, 161] width 42 height 20
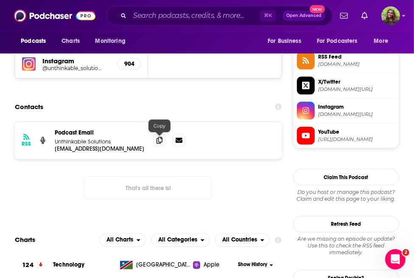
scroll to position [626, 0]
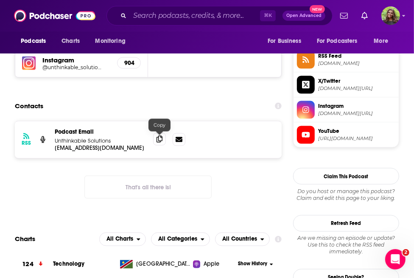
click at [162, 138] on icon at bounding box center [160, 139] width 6 height 7
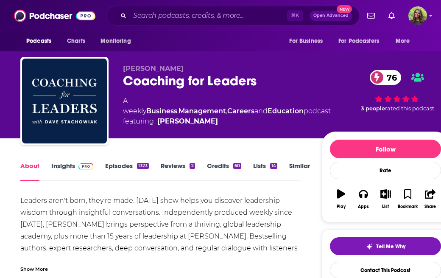
click at [174, 82] on div "Coaching for Leaders 76" at bounding box center [227, 81] width 208 height 17
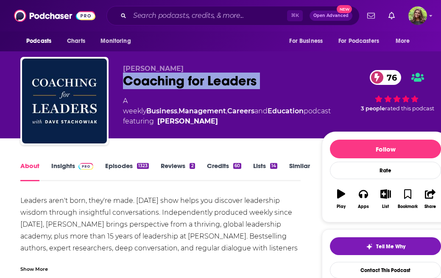
click at [174, 82] on div "Coaching for Leaders 76" at bounding box center [227, 81] width 208 height 17
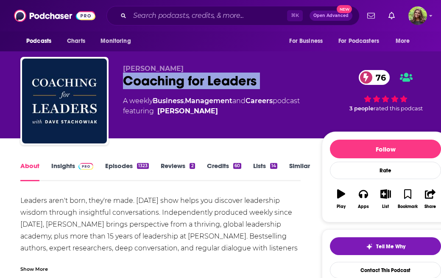
copy div "Coaching for Leaders 76"
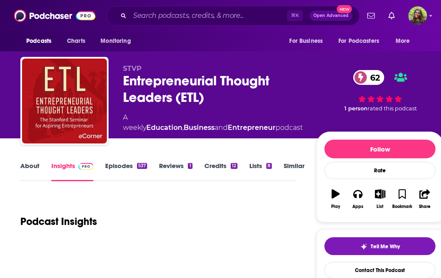
click at [156, 84] on div "Entrepreneurial Thought Leaders (ETL) 62" at bounding box center [213, 89] width 180 height 33
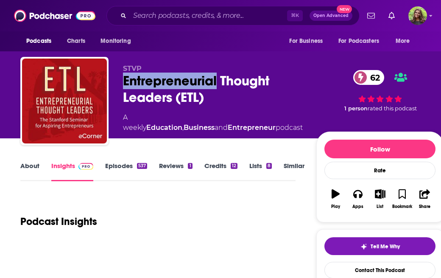
click at [156, 84] on div "Entrepreneurial Thought Leaders (ETL) 62" at bounding box center [213, 89] width 180 height 33
click at [157, 84] on div "Entrepreneurial Thought Leaders (ETL) 62" at bounding box center [213, 89] width 180 height 33
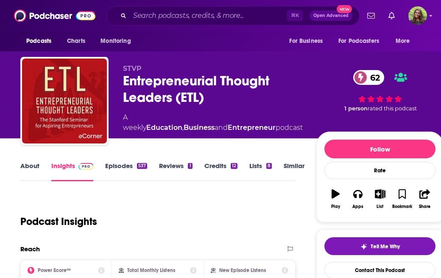
click at [144, 85] on div "Entrepreneurial Thought Leaders (ETL) 62" at bounding box center [213, 89] width 180 height 33
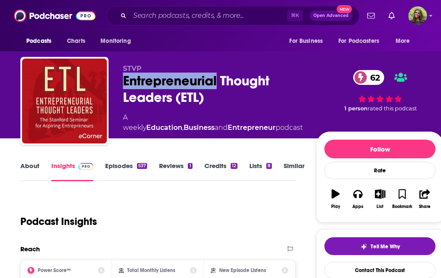
click at [123, 80] on div "Entrepreneurial Thought Leaders (ETL) 62" at bounding box center [213, 89] width 180 height 33
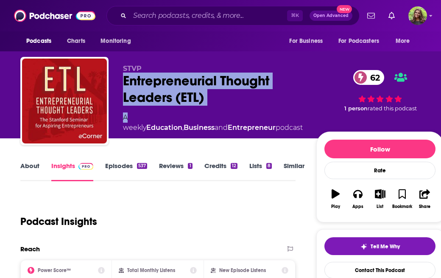
drag, startPoint x: 123, startPoint y: 81, endPoint x: 230, endPoint y: 109, distance: 110.3
click at [230, 109] on div "STVP Entrepreneurial Thought Leaders (ETL) 62 A weekly Education , Business and…" at bounding box center [213, 98] width 180 height 68
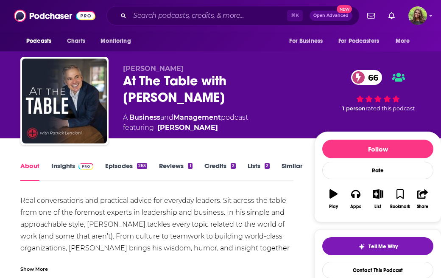
drag, startPoint x: 125, startPoint y: 84, endPoint x: 202, endPoint y: 108, distance: 80.6
click at [202, 108] on div "[PERSON_NAME] At The Table with [PERSON_NAME] 66 A Business and Management podc…" at bounding box center [212, 98] width 178 height 68
copy h1 "At The Table with [PERSON_NAME]"
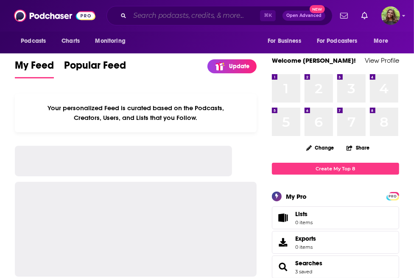
click at [133, 14] on input "Search podcasts, credits, & more..." at bounding box center [195, 16] width 130 height 14
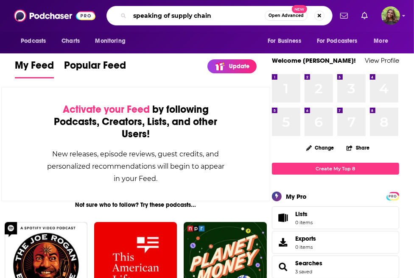
type input "speaking of supply chain"
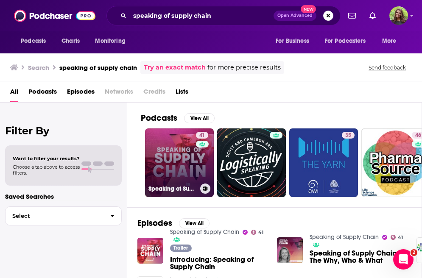
click at [180, 171] on link "41 Speaking of Supply Chain" at bounding box center [179, 163] width 69 height 69
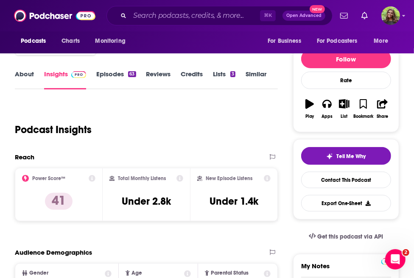
scroll to position [92, 0]
